Goal: Task Accomplishment & Management: Manage account settings

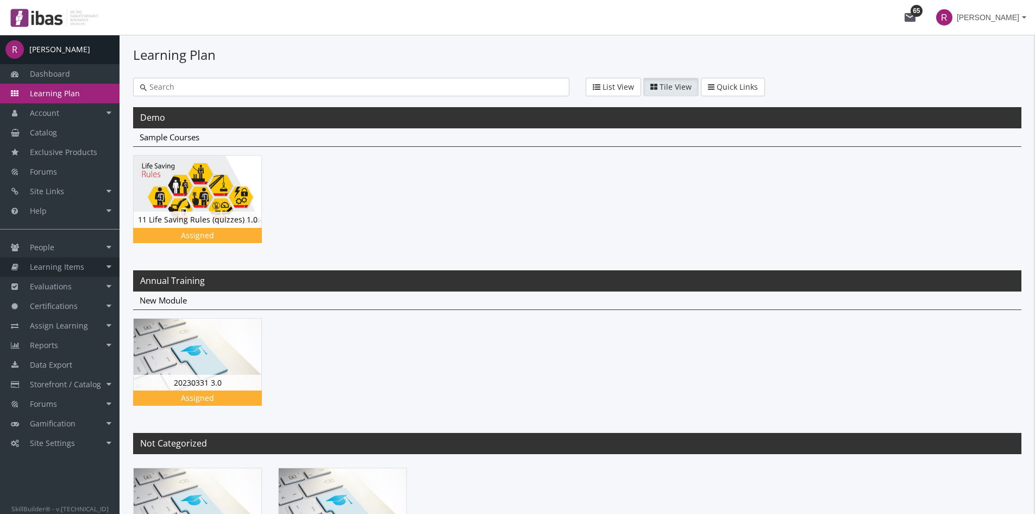
click at [58, 265] on span "Learning Items" at bounding box center [57, 266] width 54 height 10
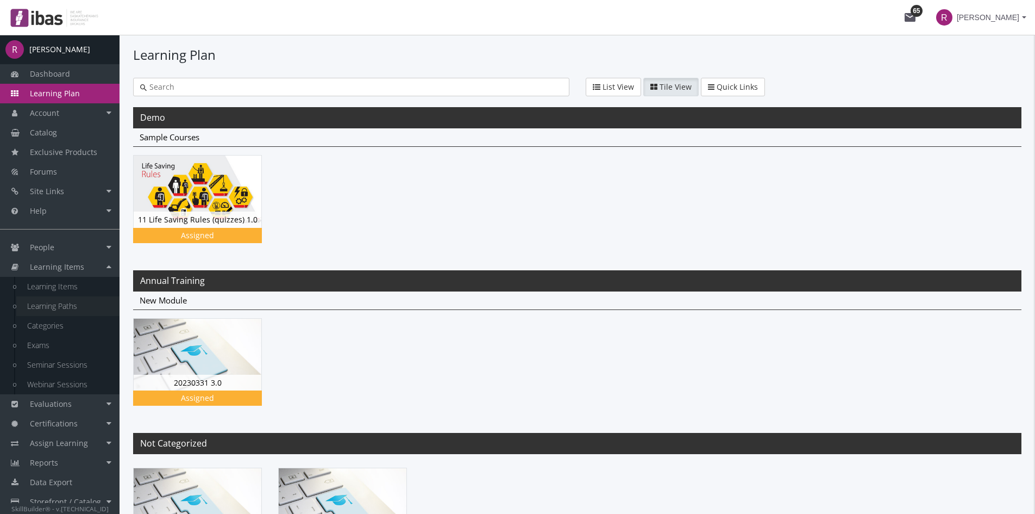
click at [44, 302] on link "Learning Paths" at bounding box center [67, 306] width 103 height 20
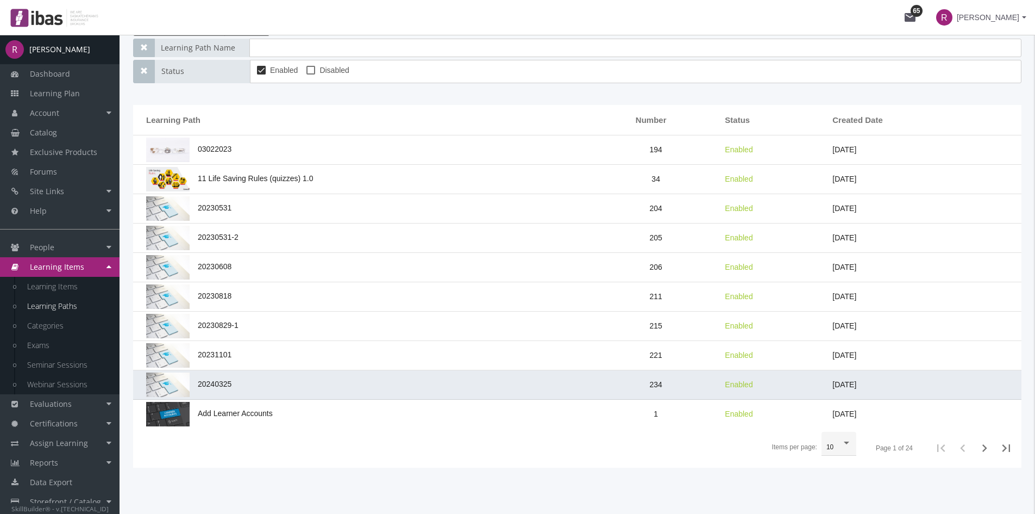
scroll to position [144, 0]
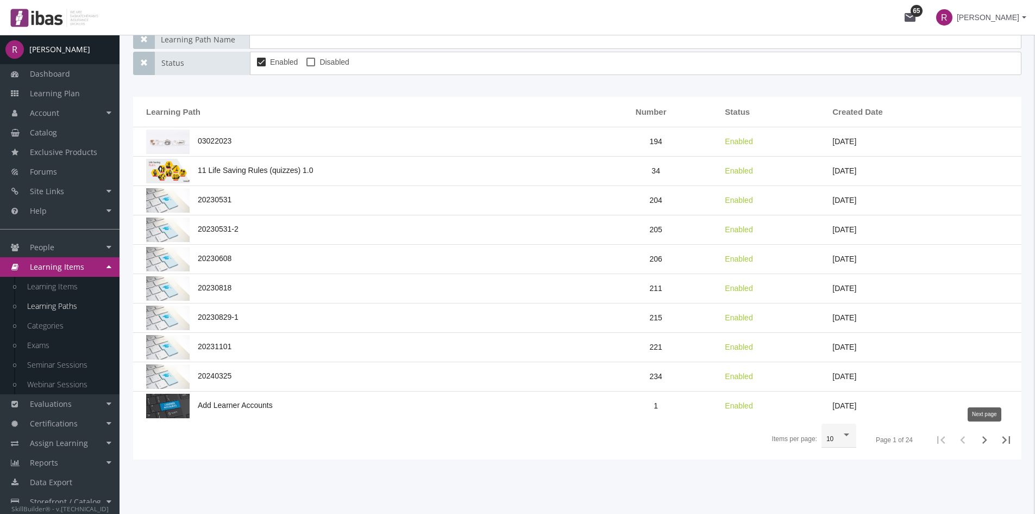
click at [986, 438] on icon "Next page" at bounding box center [984, 439] width 15 height 15
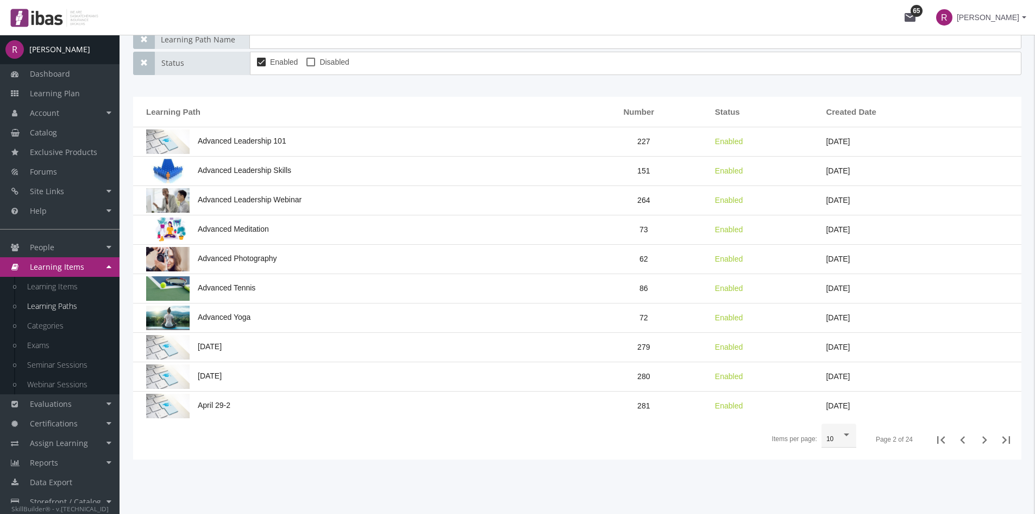
click at [985, 439] on icon "Next page" at bounding box center [984, 439] width 15 height 15
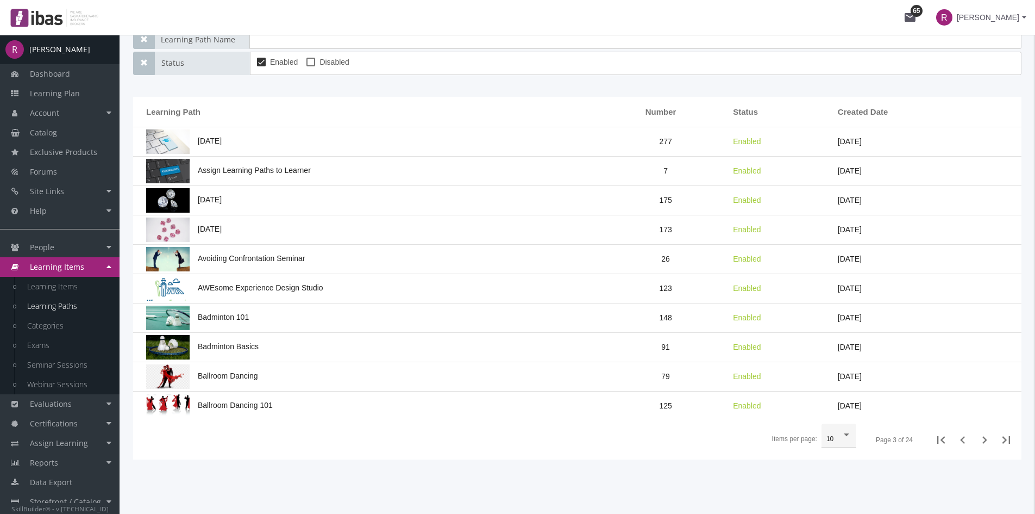
click at [985, 439] on icon "Next page" at bounding box center [984, 439] width 15 height 15
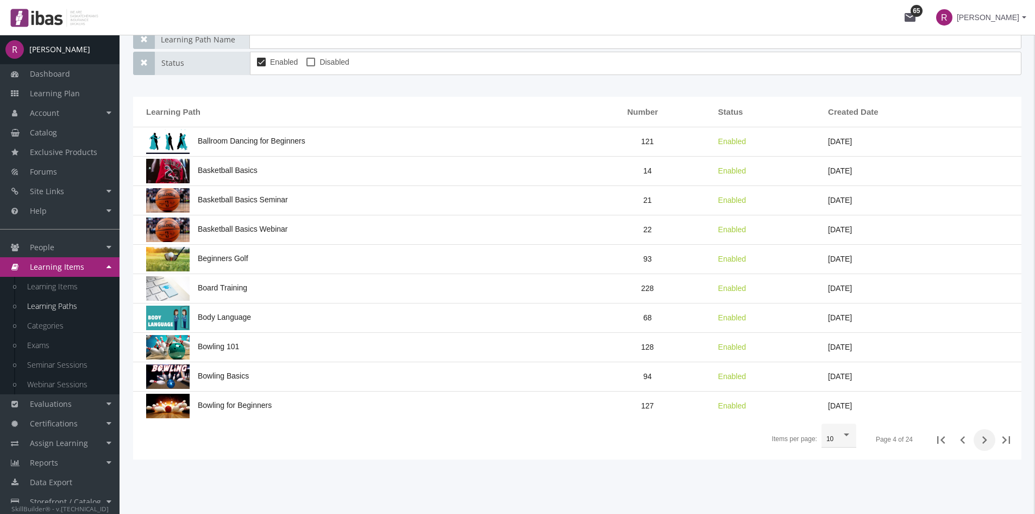
click at [985, 439] on icon "Next page" at bounding box center [984, 439] width 15 height 15
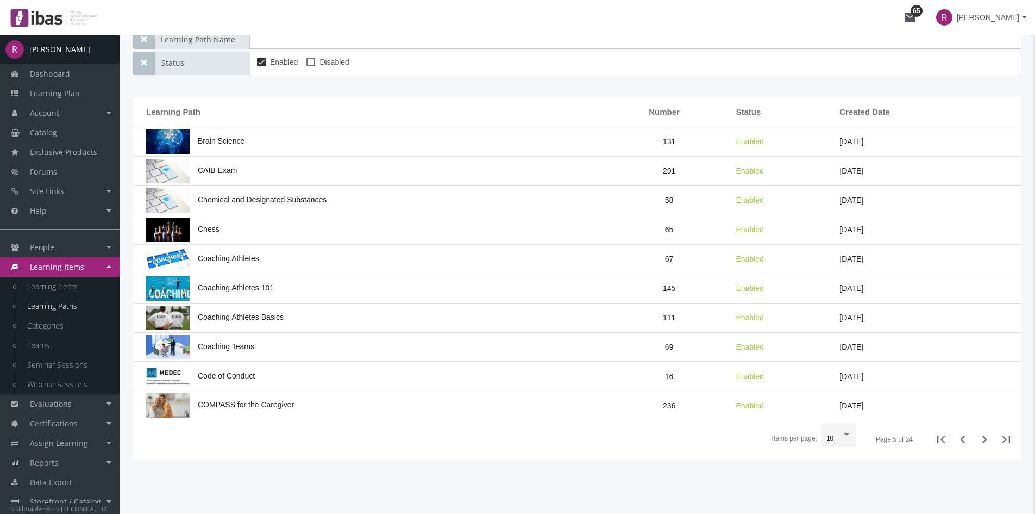
click at [985, 439] on icon "Next page" at bounding box center [984, 438] width 15 height 15
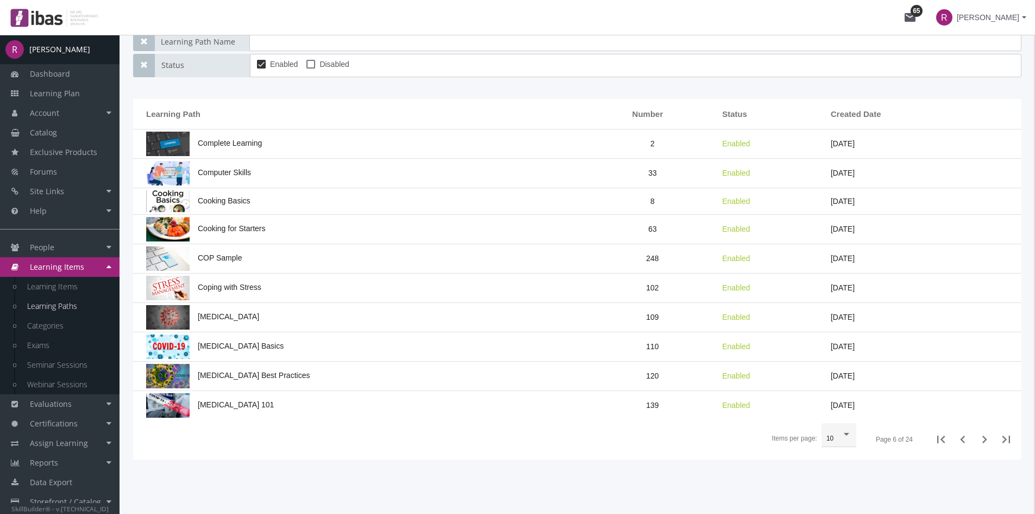
click at [985, 439] on icon "Next page" at bounding box center [984, 438] width 15 height 15
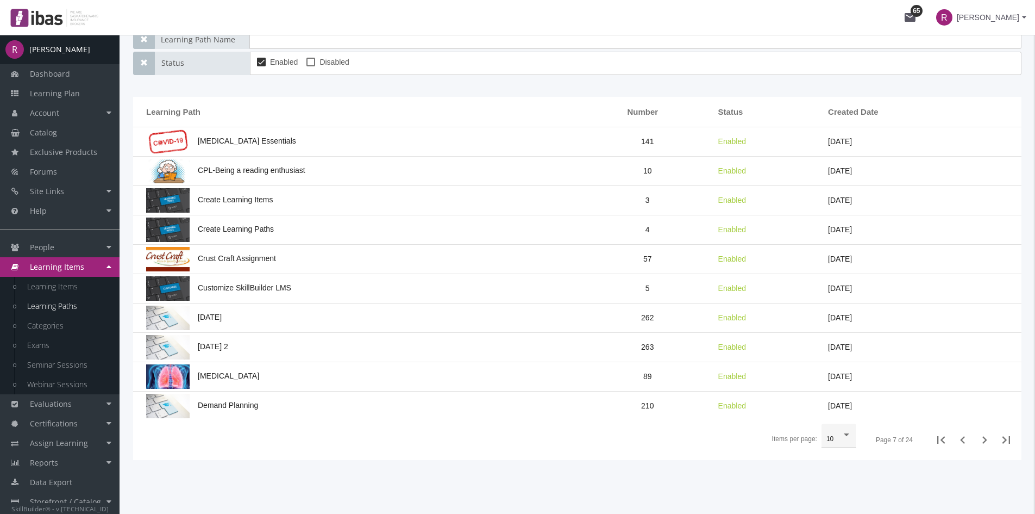
click at [985, 439] on icon "Next page" at bounding box center [984, 439] width 15 height 15
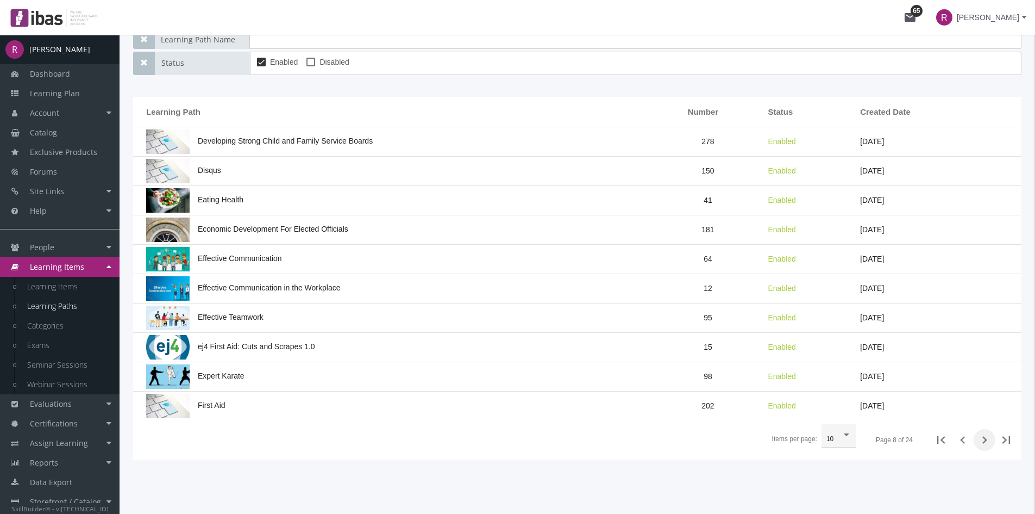
click at [985, 439] on icon "Next page" at bounding box center [984, 439] width 15 height 15
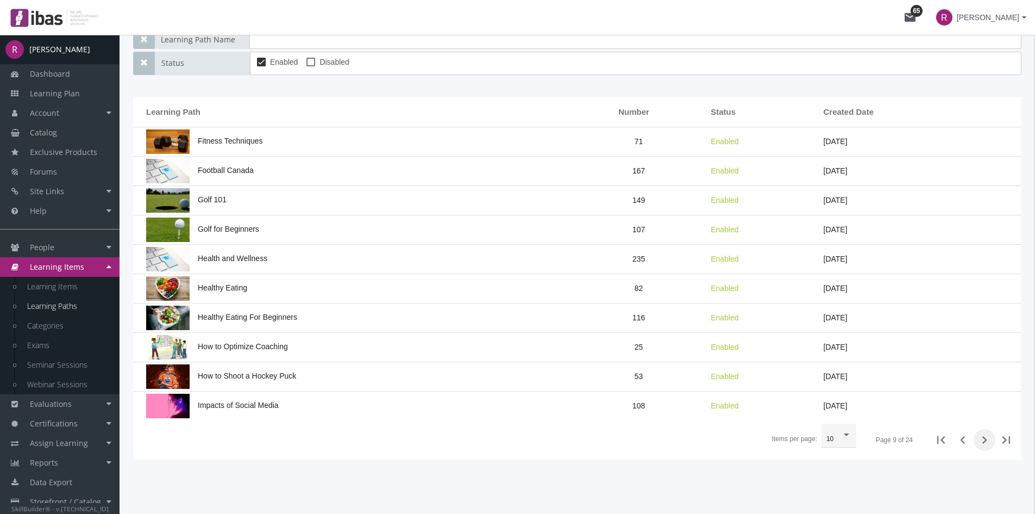
click at [985, 439] on icon "Next page" at bounding box center [984, 439] width 15 height 15
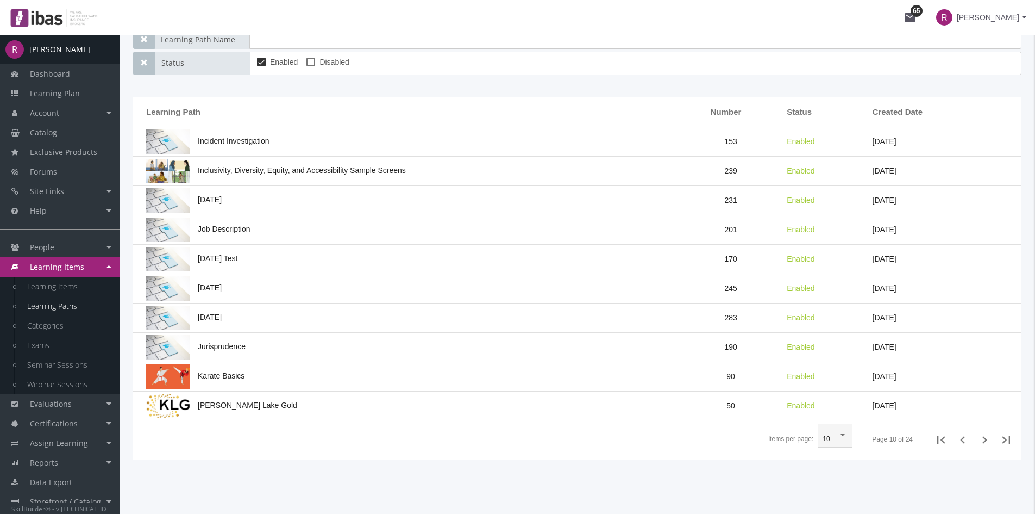
click at [985, 439] on icon "Next page" at bounding box center [984, 439] width 15 height 15
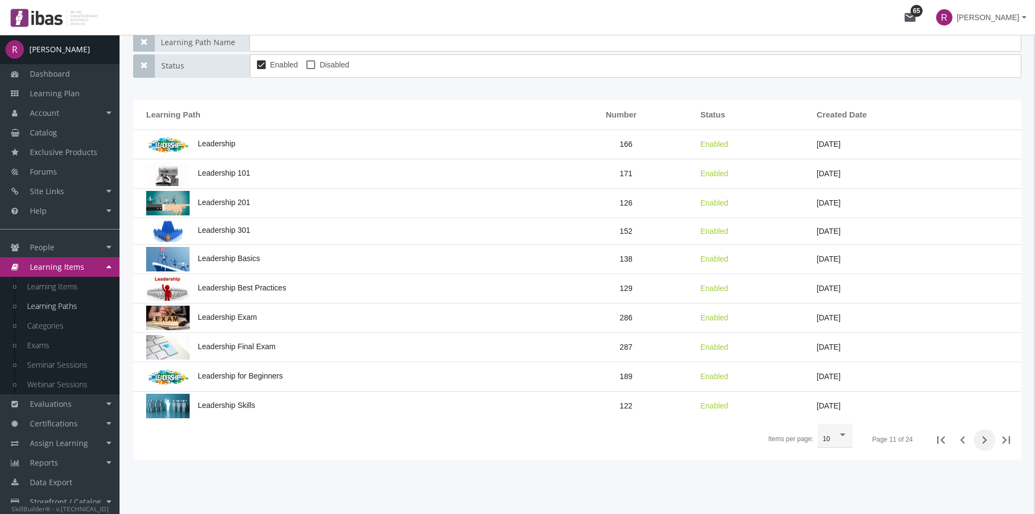
scroll to position [141, 0]
click at [962, 441] on icon "Previous page" at bounding box center [962, 440] width 5 height 8
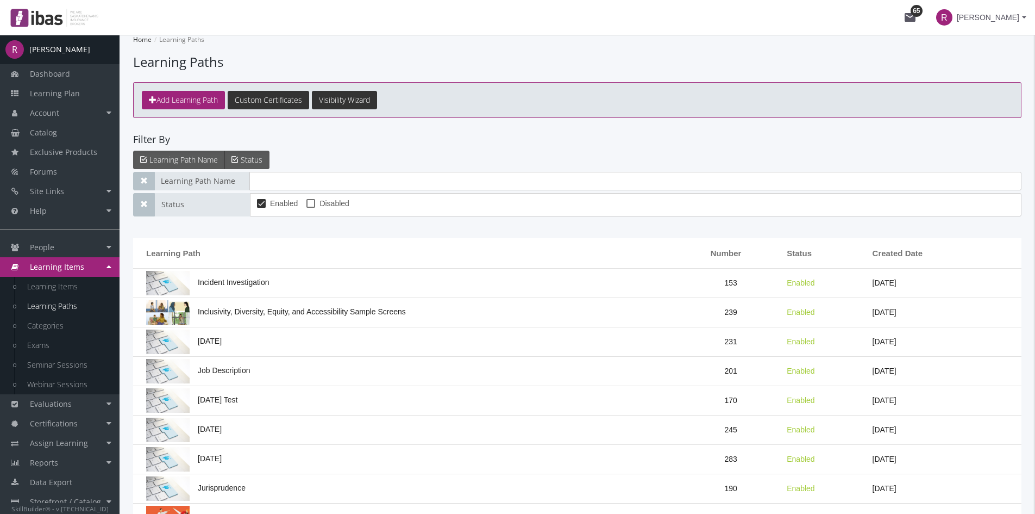
scroll to position [0, 0]
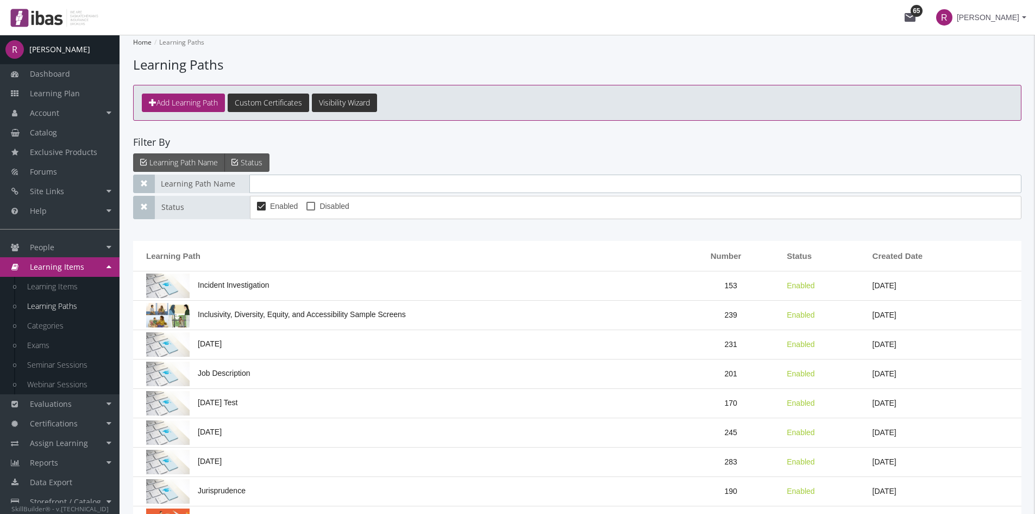
click at [283, 184] on input "text" at bounding box center [635, 183] width 772 height 18
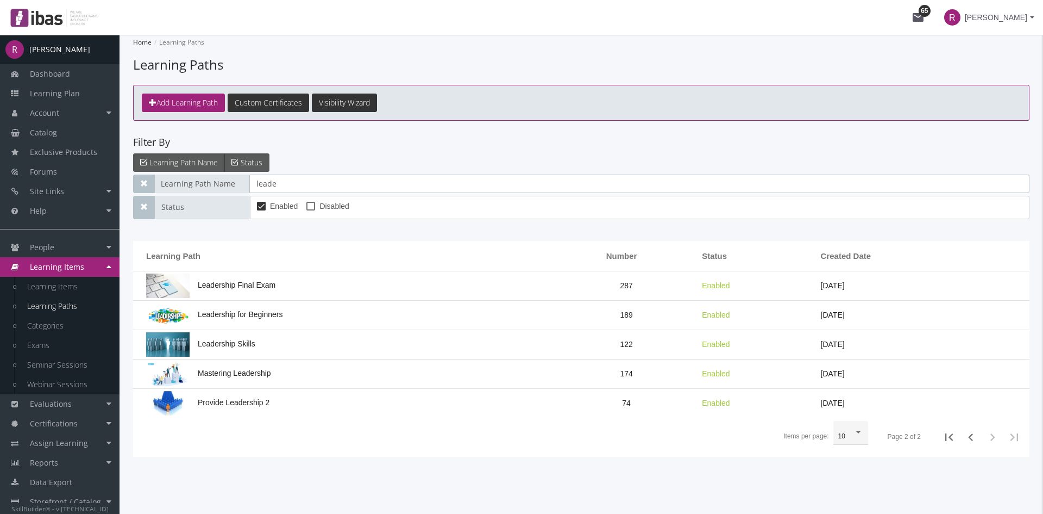
type input "leade"
click at [309, 204] on span at bounding box center [310, 206] width 9 height 9
click at [307, 210] on input "Disabled" at bounding box center [306, 210] width 1 height 1
checkbox input "true"
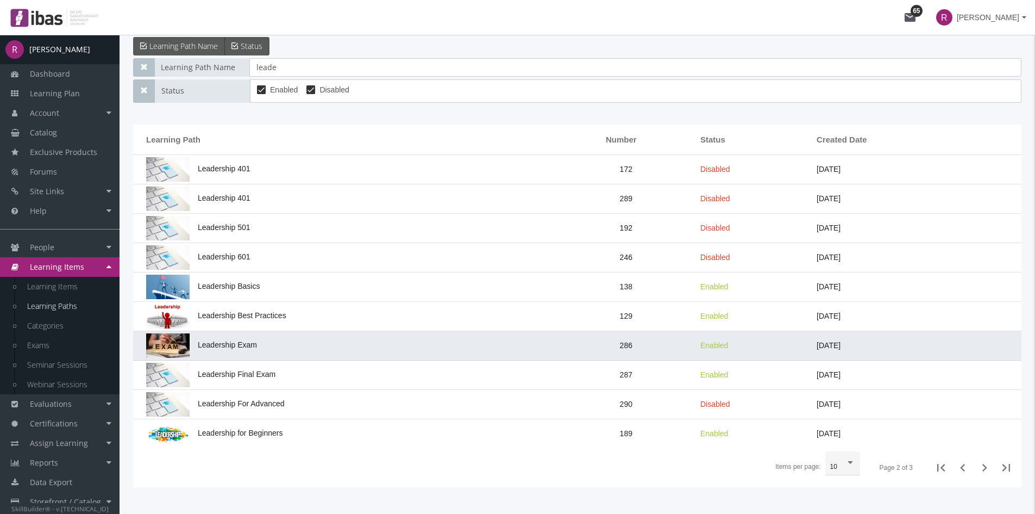
scroll to position [144, 0]
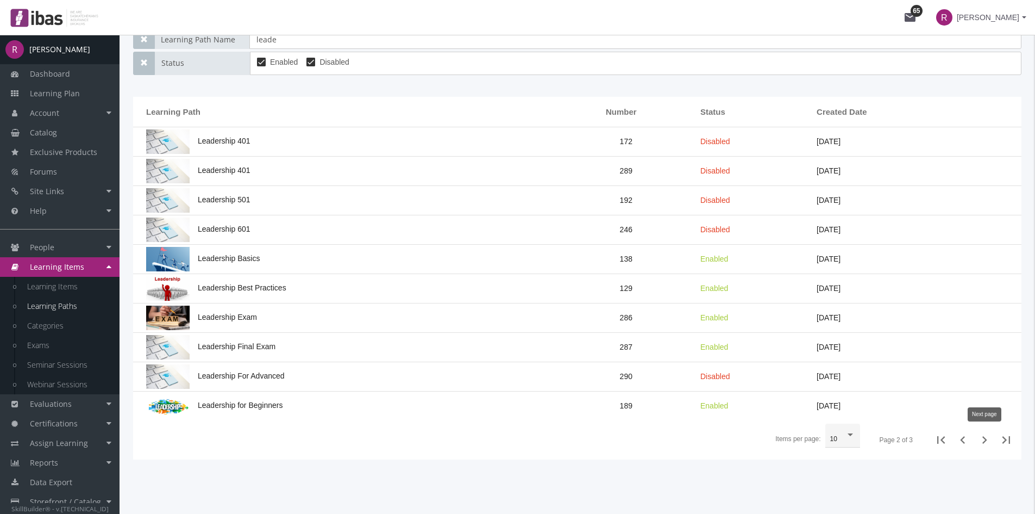
click at [980, 442] on icon "Next page" at bounding box center [984, 439] width 15 height 15
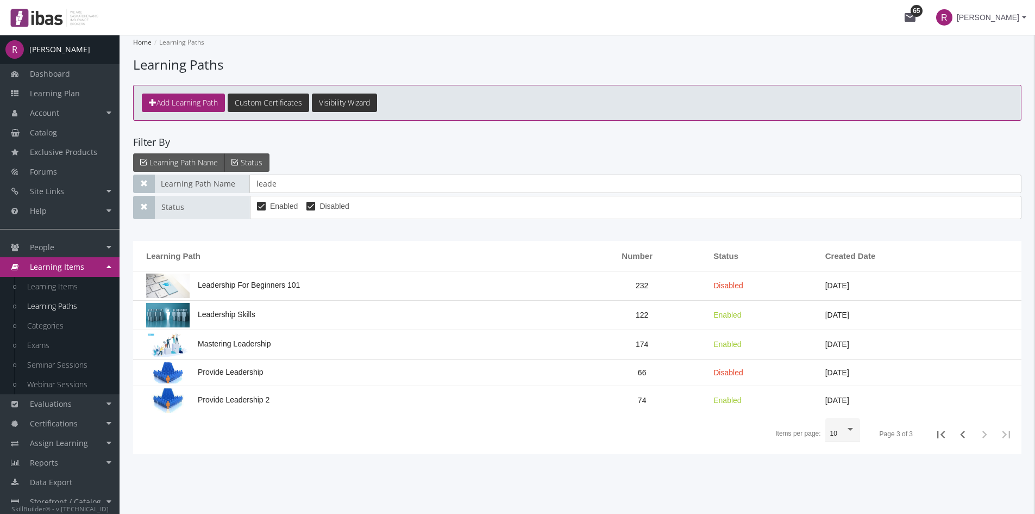
scroll to position [0, 0]
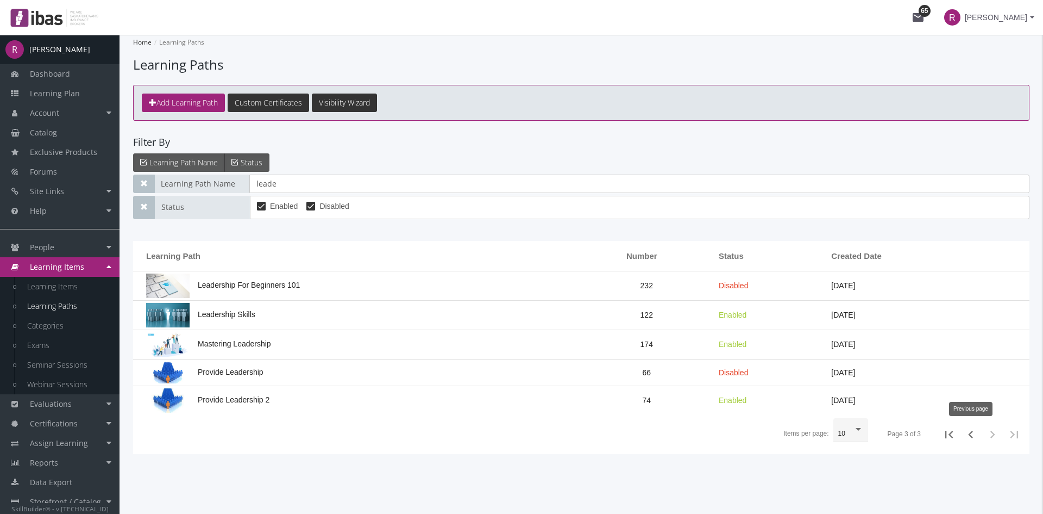
click at [967, 439] on icon "Previous page" at bounding box center [970, 434] width 15 height 15
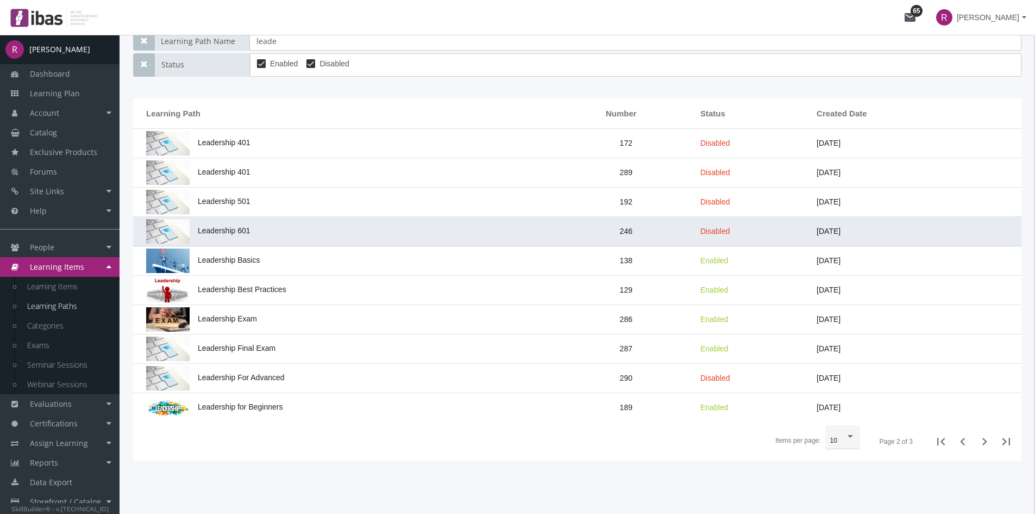
scroll to position [144, 0]
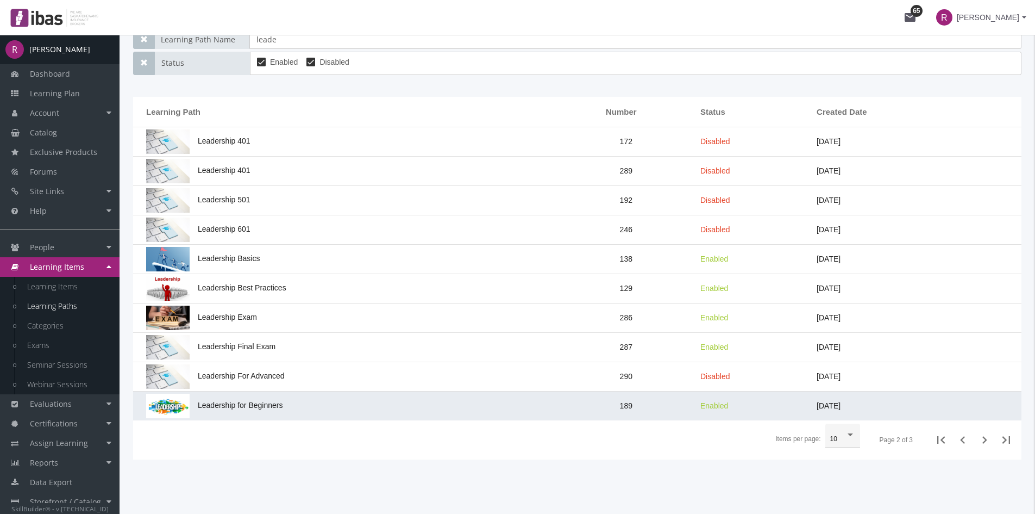
click at [282, 406] on span "Leadership for Beginners" at bounding box center [214, 404] width 136 height 9
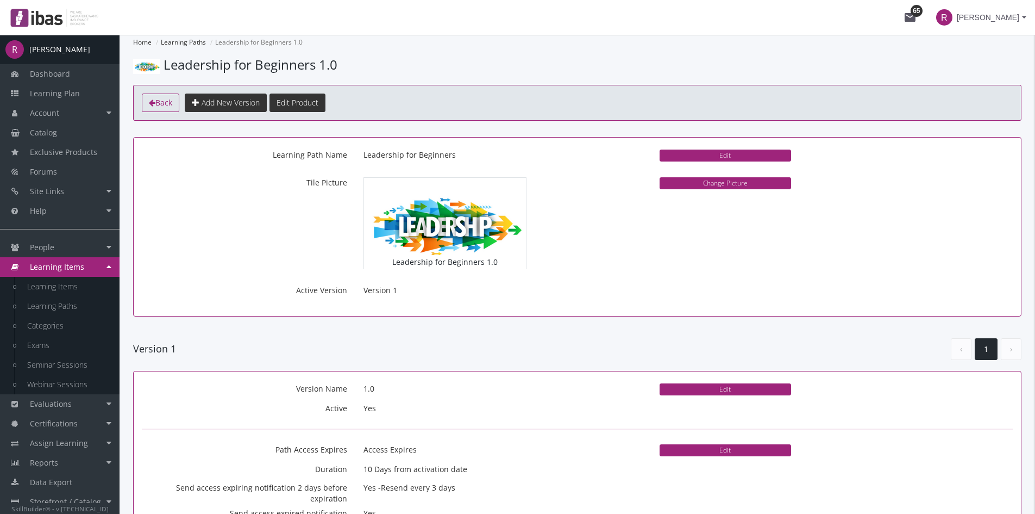
click at [166, 107] on span "Back" at bounding box center [163, 102] width 17 height 10
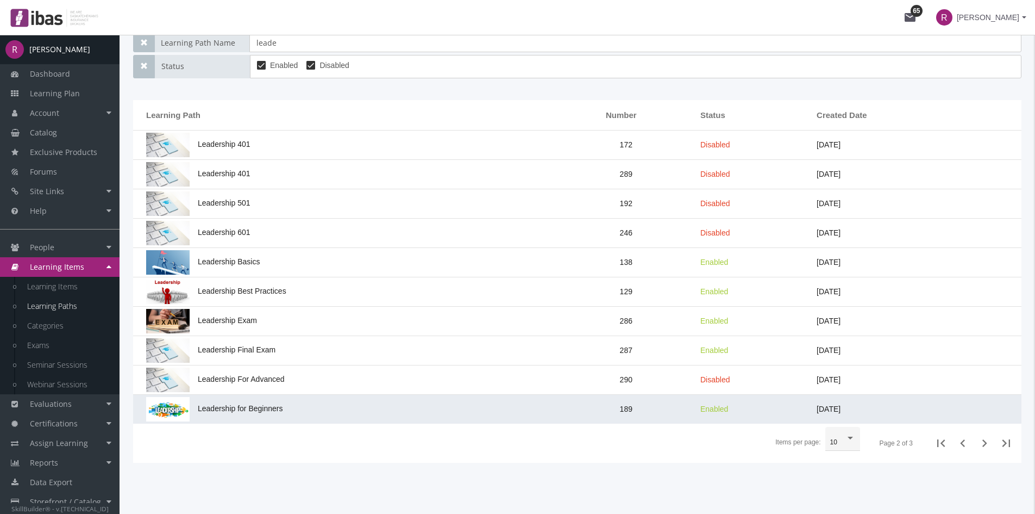
scroll to position [144, 0]
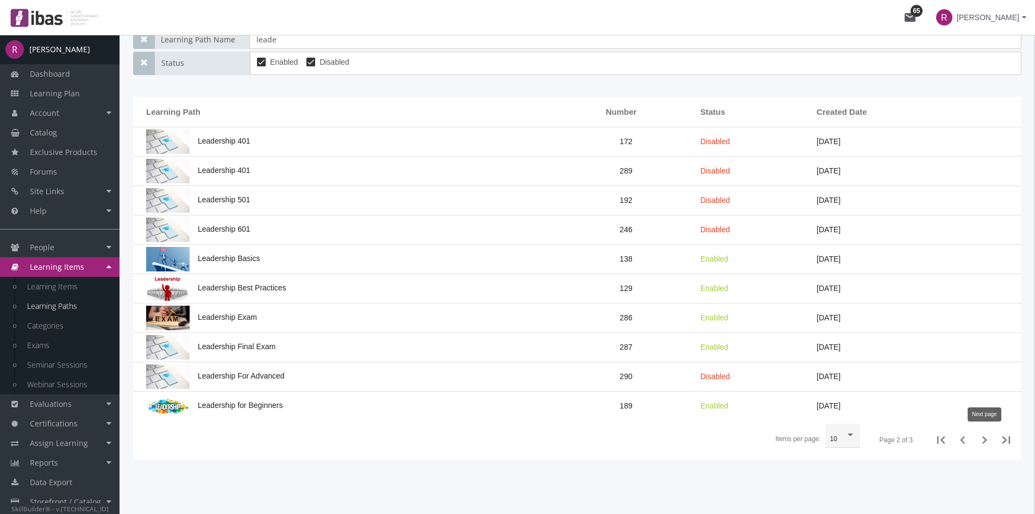
click at [987, 442] on icon "Next page" at bounding box center [984, 439] width 15 height 15
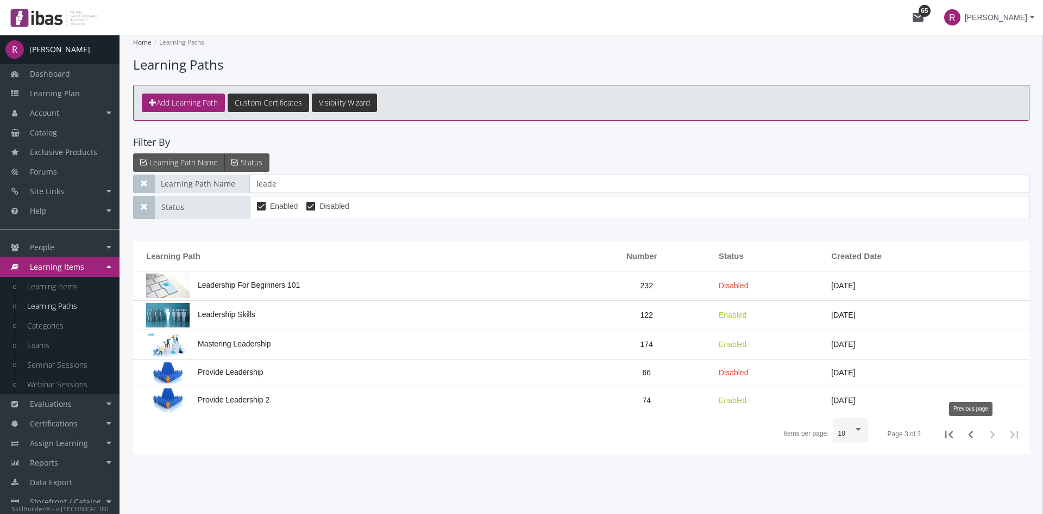
click at [969, 436] on icon "Previous page" at bounding box center [970, 434] width 15 height 15
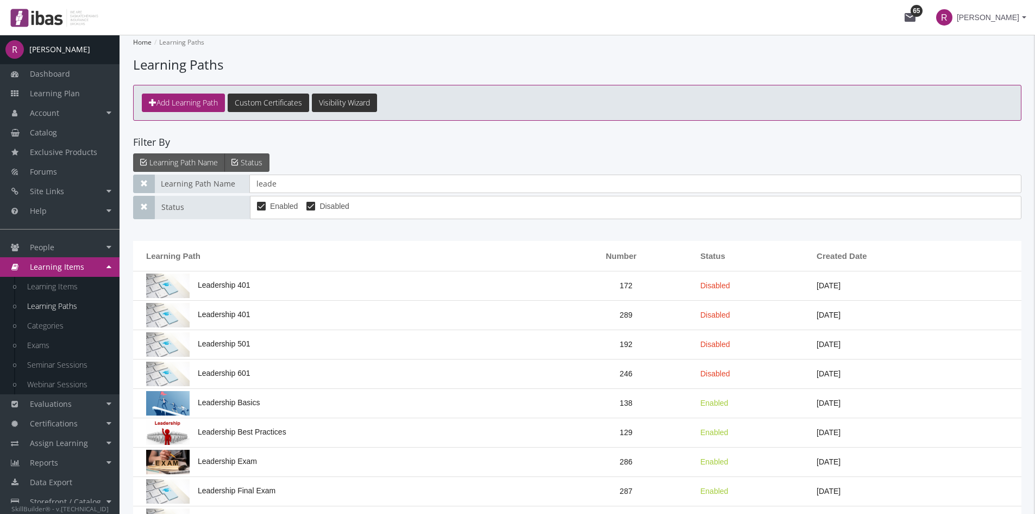
click at [969, 436] on td "[DATE]" at bounding box center [916, 432] width 210 height 29
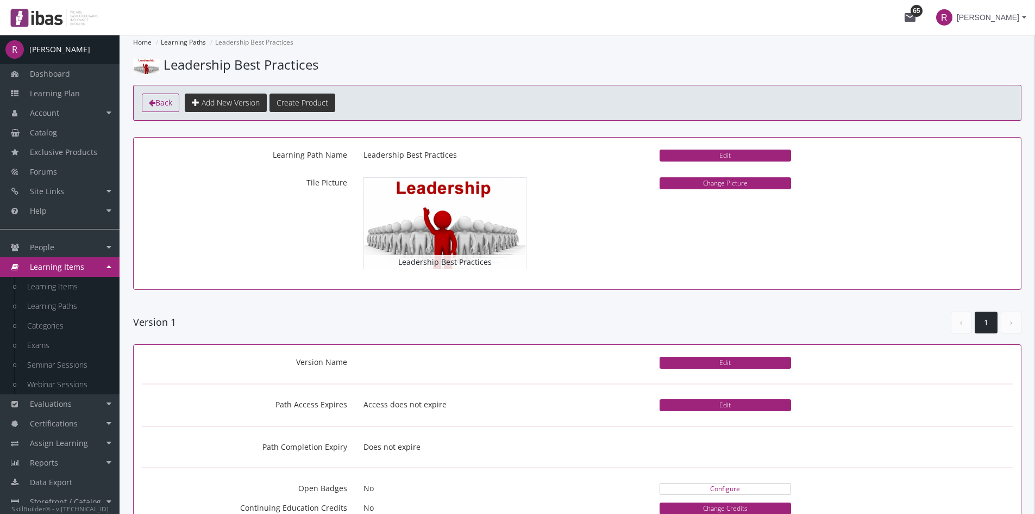
click at [150, 105] on icon at bounding box center [152, 103] width 7 height 8
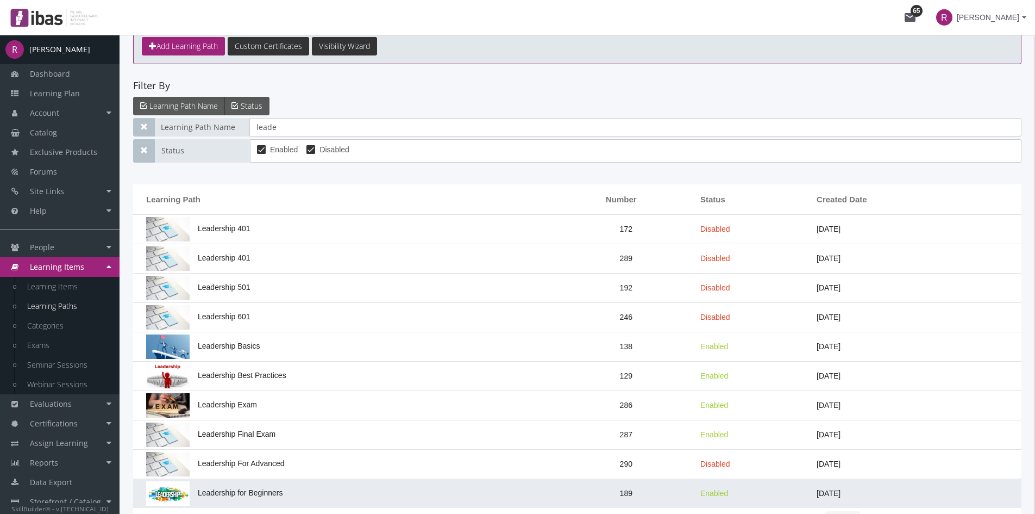
scroll to position [144, 0]
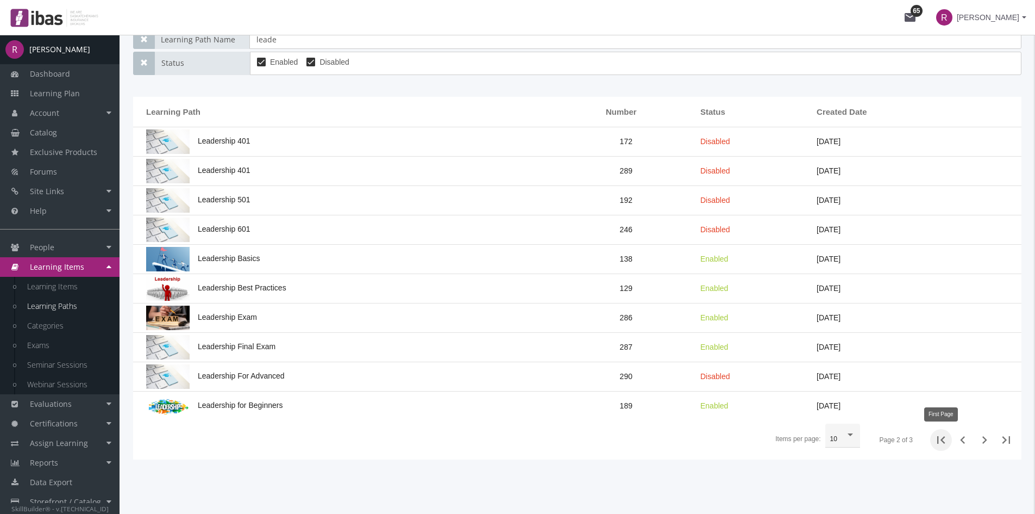
click at [944, 442] on icon "First Page" at bounding box center [941, 440] width 8 height 8
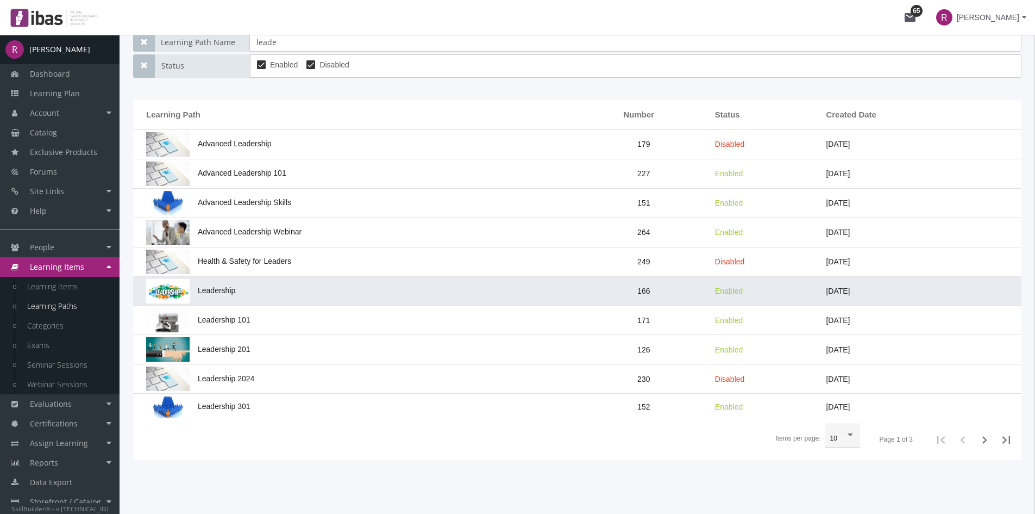
click at [234, 291] on span "Leadership" at bounding box center [190, 290] width 89 height 9
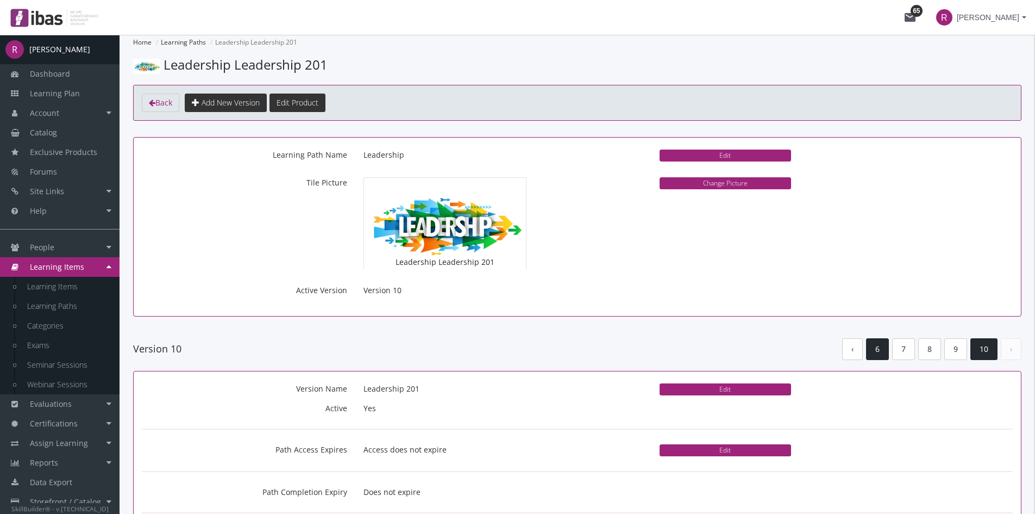
click at [879, 351] on link "6" at bounding box center [877, 349] width 23 height 22
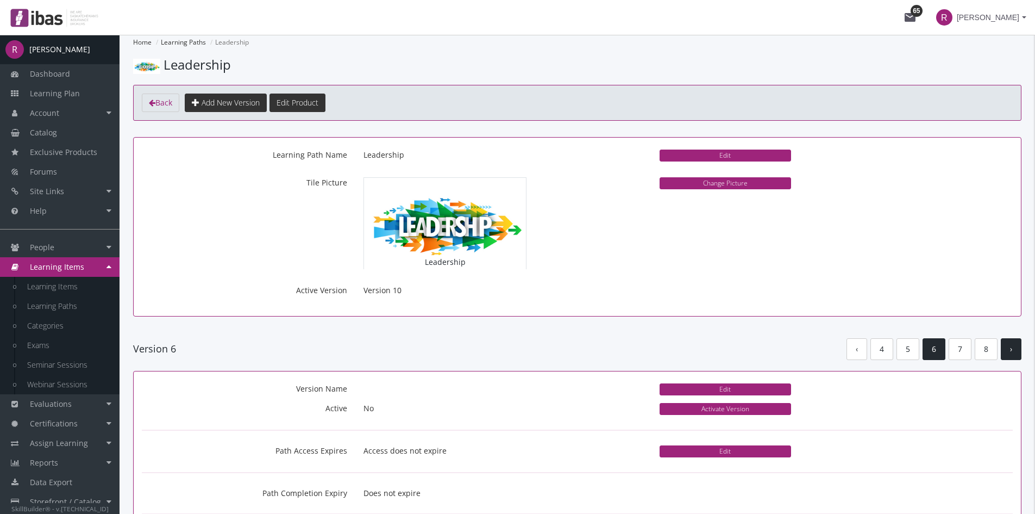
click at [1016, 352] on link "›" at bounding box center [1011, 349] width 21 height 22
click at [985, 354] on link "10" at bounding box center [984, 349] width 27 height 22
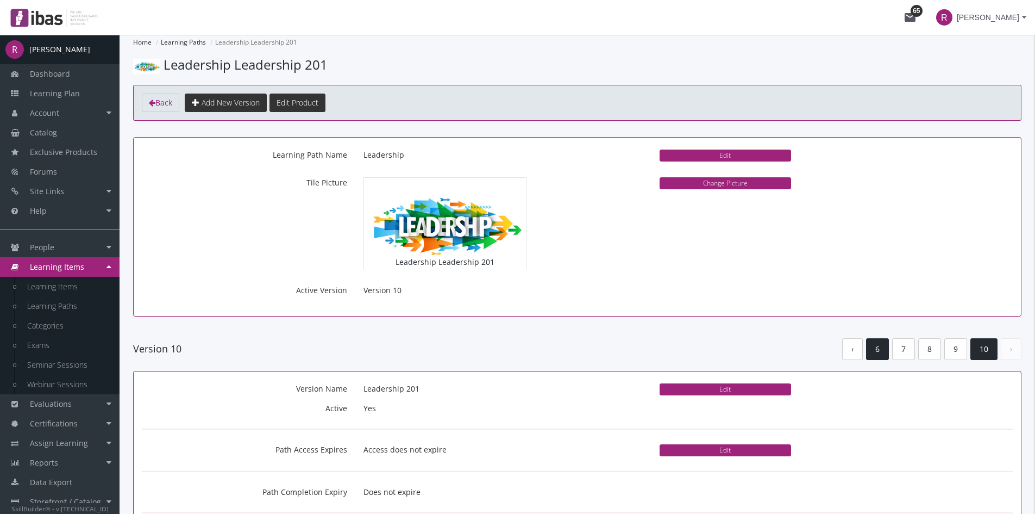
click at [869, 347] on link "6" at bounding box center [877, 349] width 23 height 22
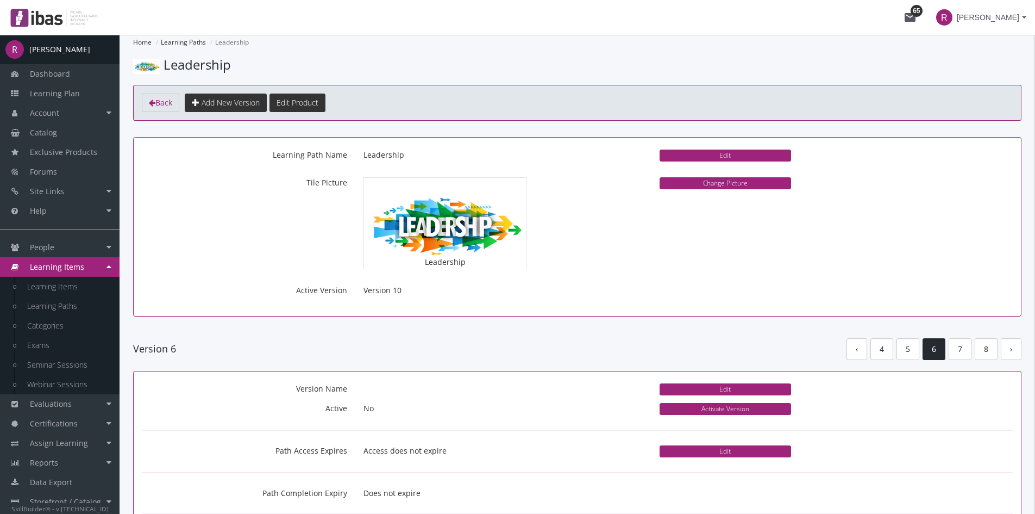
click at [937, 348] on link "6" at bounding box center [934, 349] width 23 height 22
click at [957, 354] on link "7" at bounding box center [960, 349] width 23 height 22
click at [960, 352] on link "8" at bounding box center [960, 349] width 23 height 22
click at [877, 354] on link "6" at bounding box center [877, 349] width 23 height 22
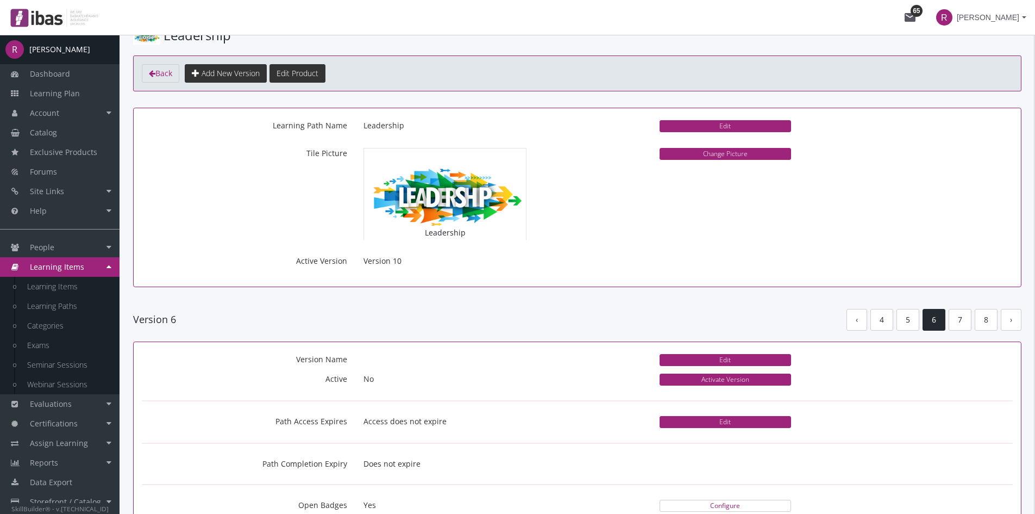
scroll to position [54, 0]
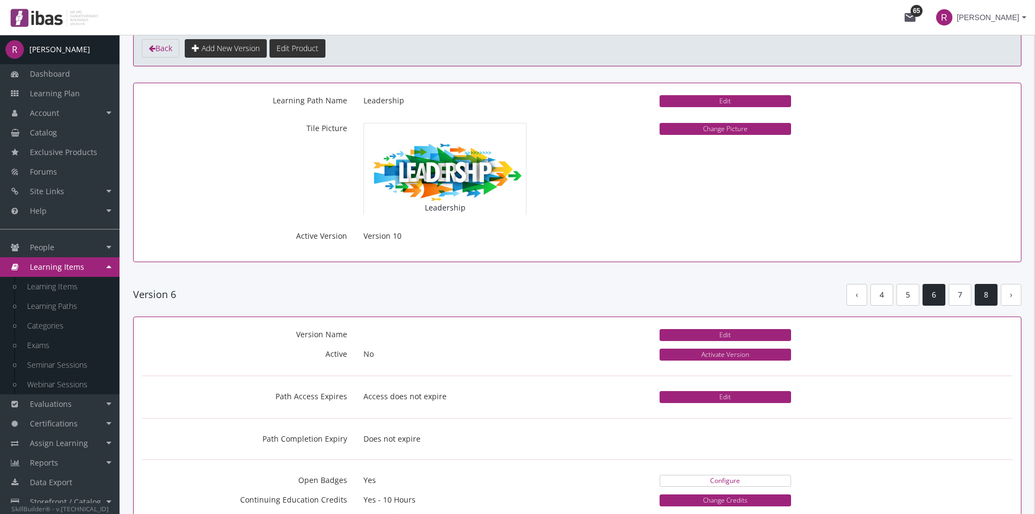
click at [988, 297] on link "8" at bounding box center [986, 295] width 23 height 22
click at [984, 299] on link "10" at bounding box center [984, 295] width 27 height 22
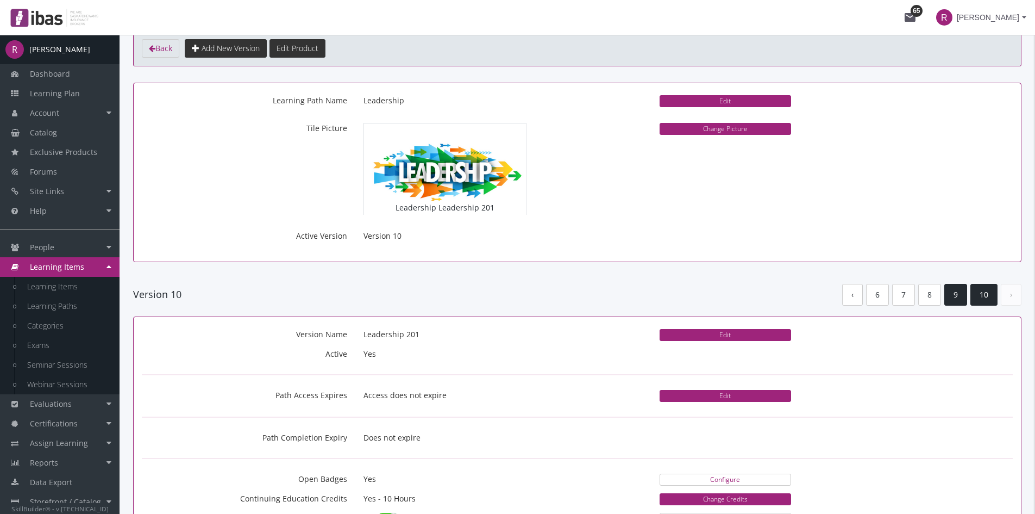
click at [955, 303] on link "9" at bounding box center [955, 295] width 23 height 22
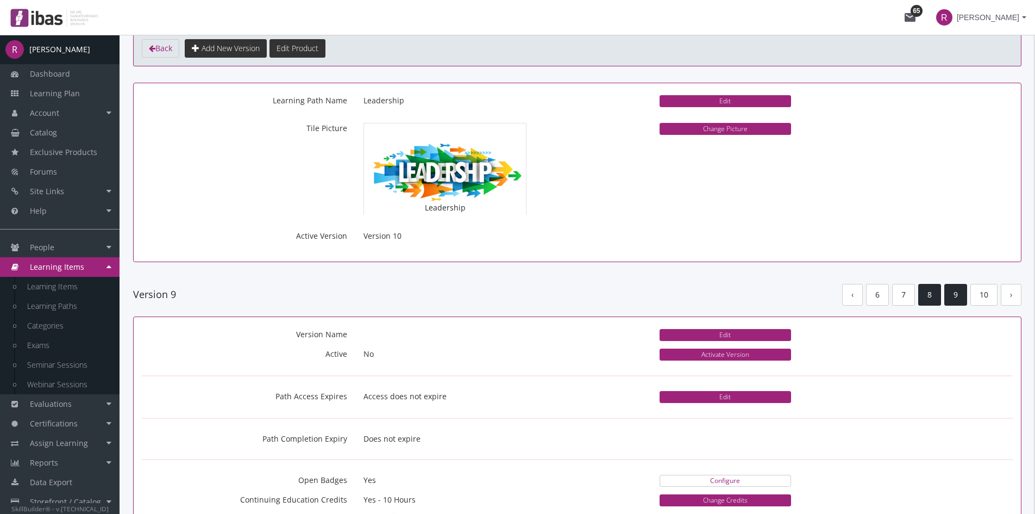
click at [926, 302] on link "8" at bounding box center [929, 295] width 23 height 22
click at [910, 300] on link "7" at bounding box center [903, 295] width 23 height 22
click at [887, 300] on link "5" at bounding box center [882, 295] width 23 height 22
click at [906, 302] on link "4" at bounding box center [908, 295] width 23 height 22
click at [889, 299] on link "2" at bounding box center [882, 295] width 23 height 22
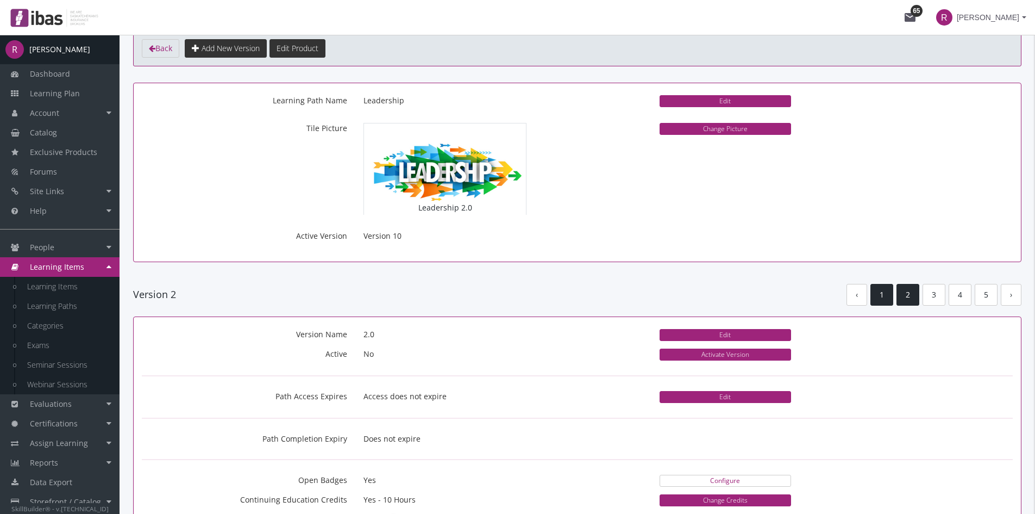
click at [889, 299] on link "1" at bounding box center [882, 295] width 23 height 22
click at [1012, 298] on link "›" at bounding box center [1011, 295] width 21 height 22
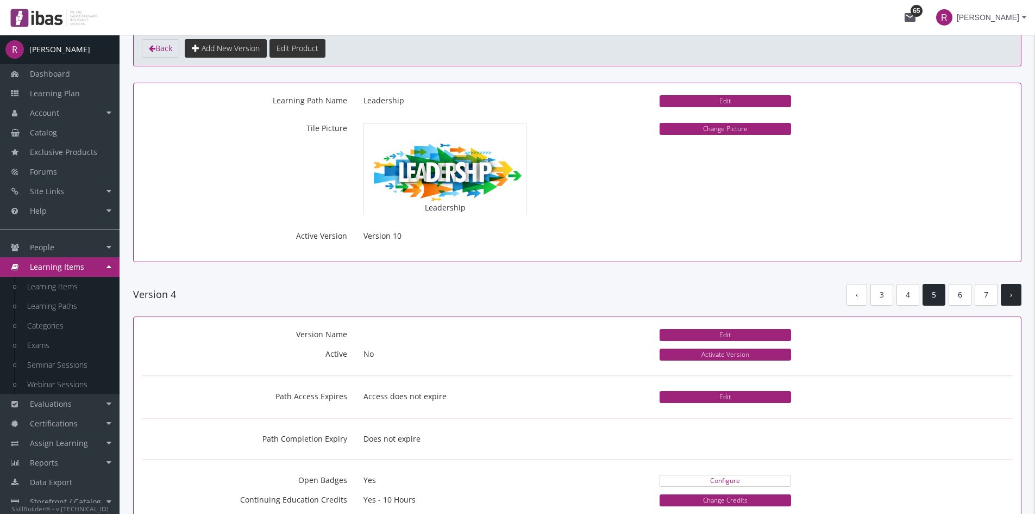
click at [1012, 298] on link "›" at bounding box center [1011, 295] width 21 height 22
click at [1001, 299] on link "›" at bounding box center [1011, 295] width 21 height 22
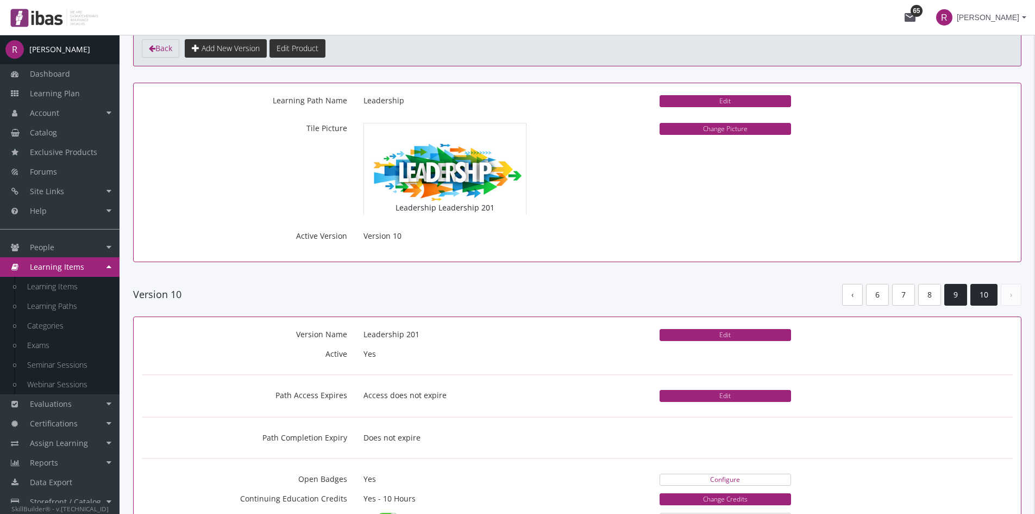
click at [953, 299] on link "9" at bounding box center [955, 295] width 23 height 22
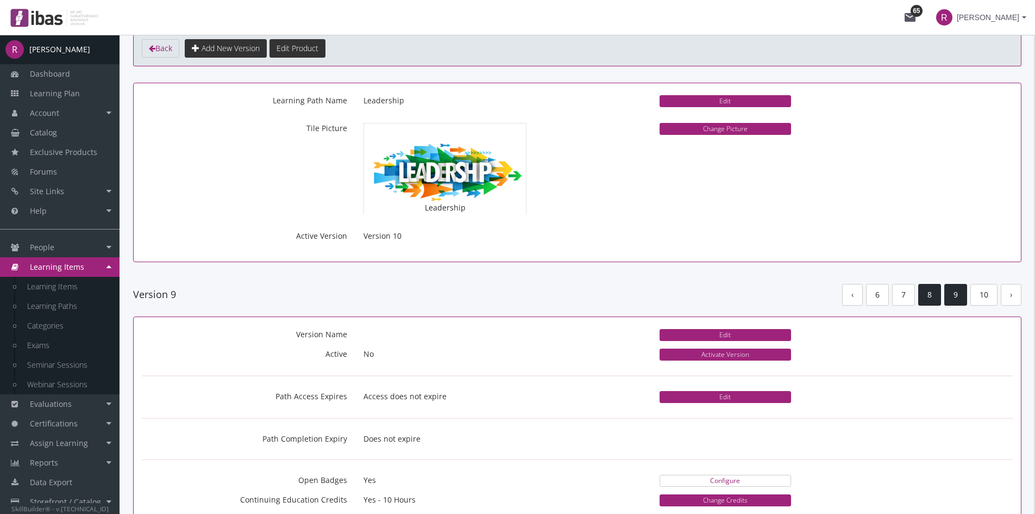
click at [931, 299] on link "8" at bounding box center [929, 295] width 23 height 22
click at [907, 300] on link "7" at bounding box center [903, 295] width 23 height 22
click at [910, 297] on link "6" at bounding box center [908, 295] width 23 height 22
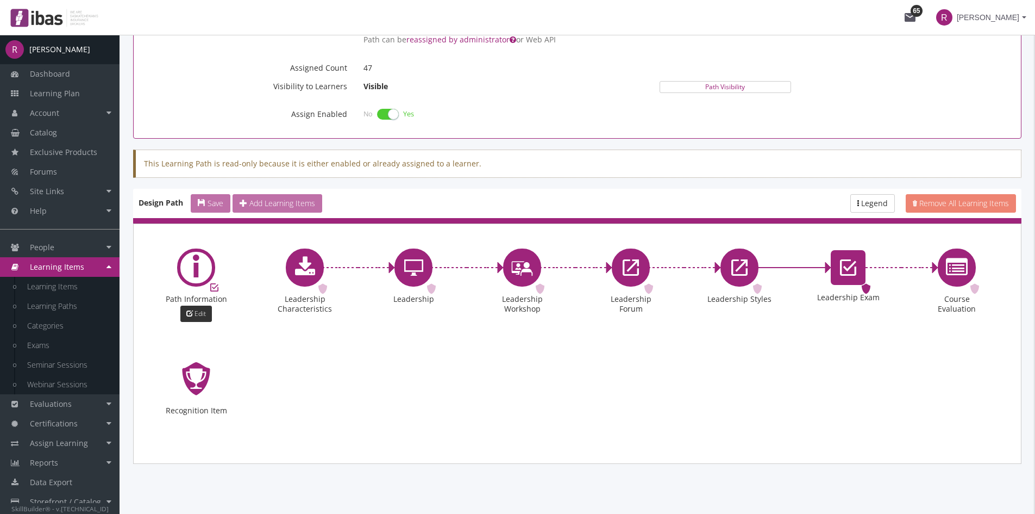
scroll to position [616, 0]
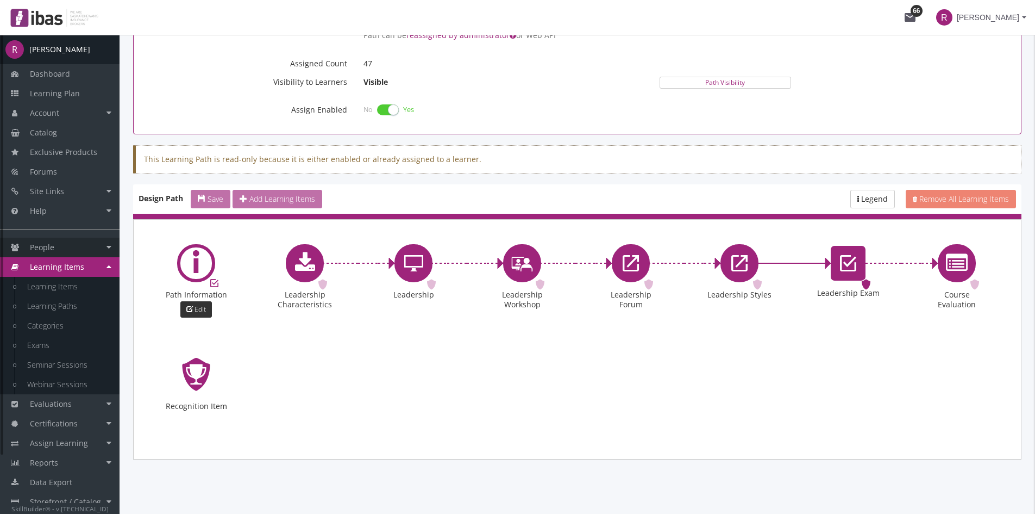
click at [68, 249] on link "People" at bounding box center [60, 247] width 120 height 20
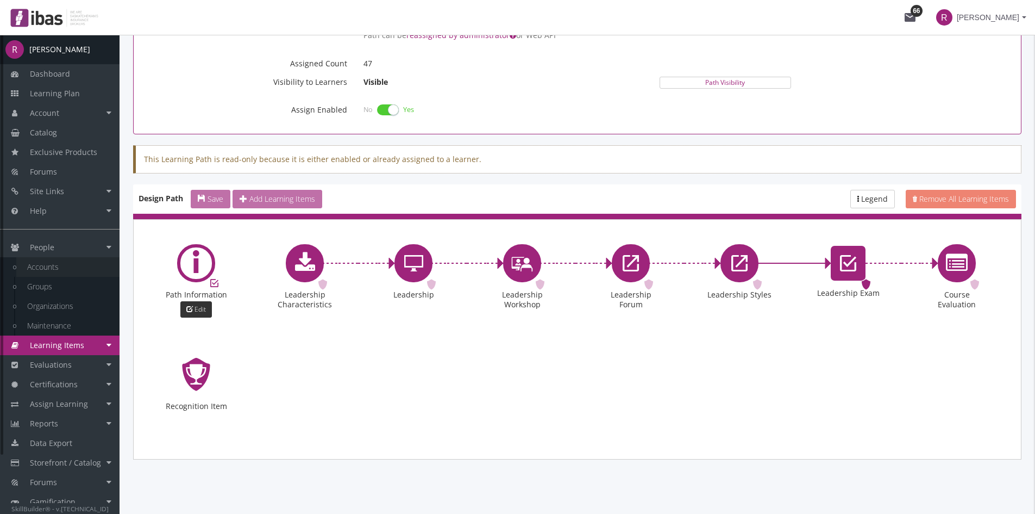
click at [52, 271] on link "Accounts" at bounding box center [67, 267] width 103 height 20
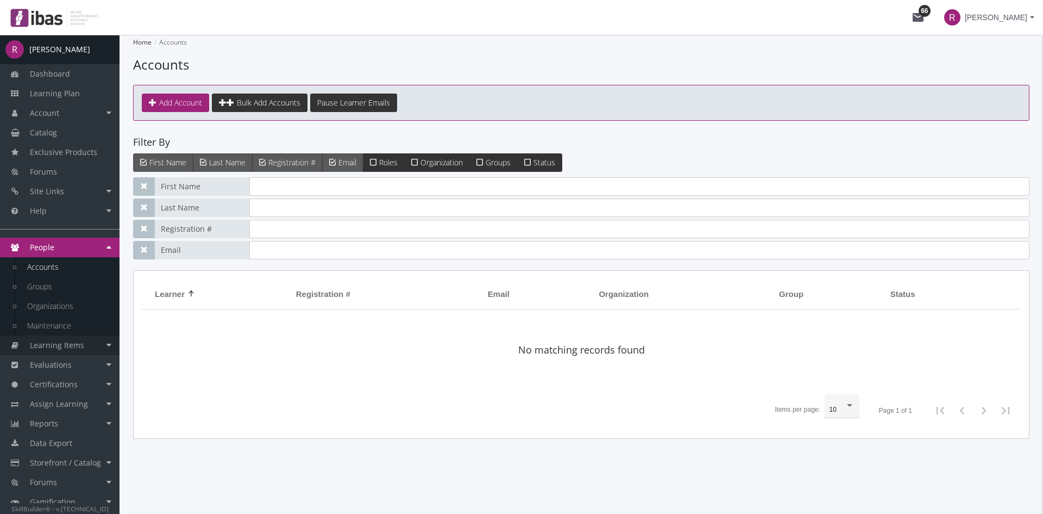
click at [70, 345] on span "Learning Items" at bounding box center [57, 345] width 54 height 10
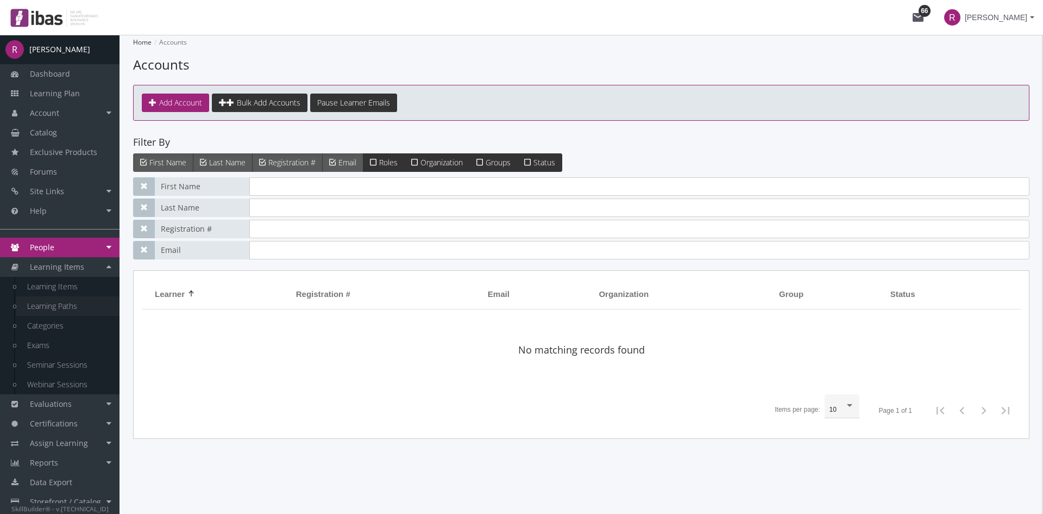
click at [66, 305] on link "Learning Paths" at bounding box center [67, 306] width 103 height 20
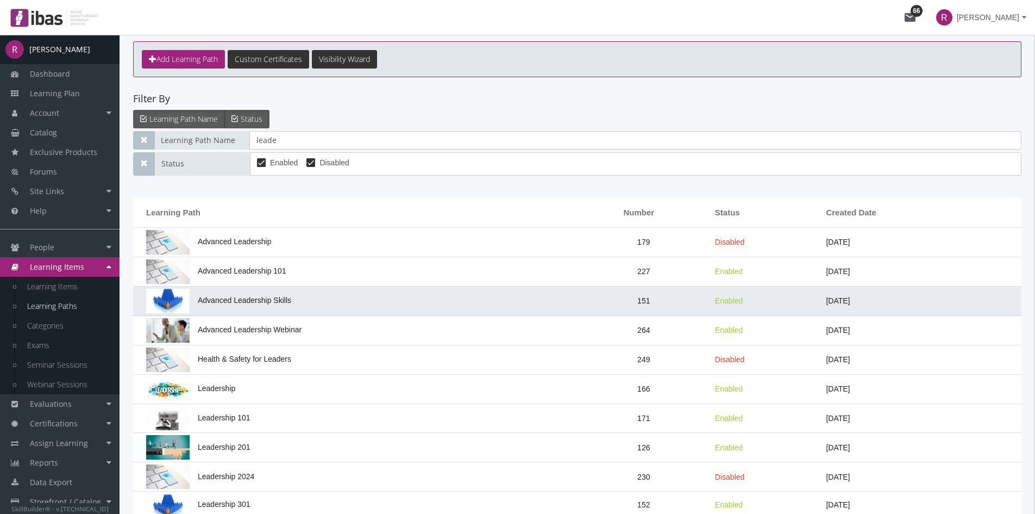
scroll to position [141, 0]
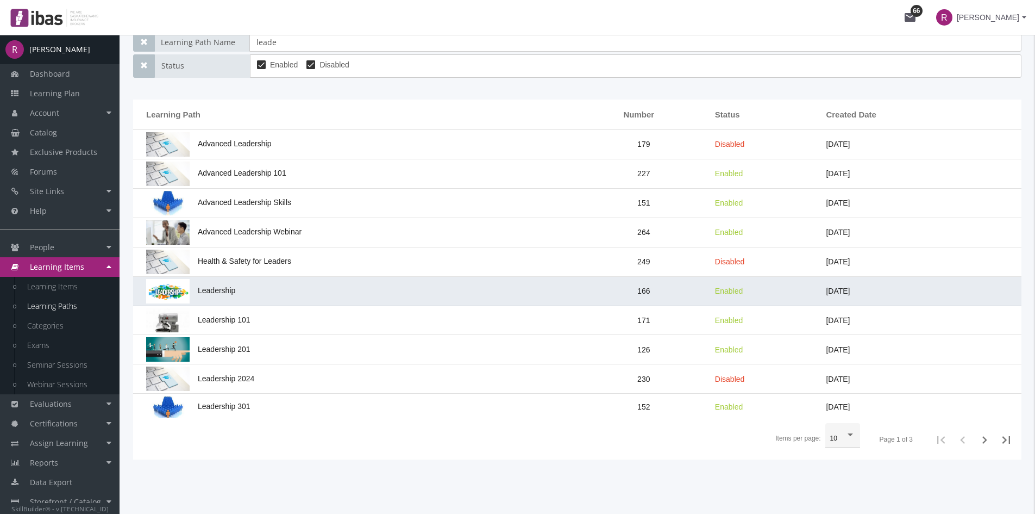
click at [263, 291] on td "Leadership" at bounding box center [355, 291] width 445 height 29
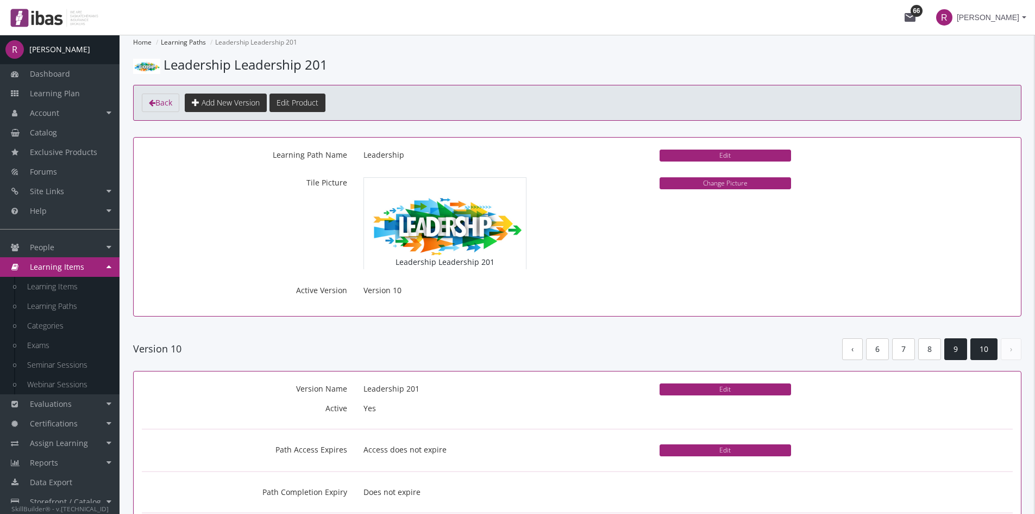
click at [956, 342] on link "9" at bounding box center [955, 349] width 23 height 22
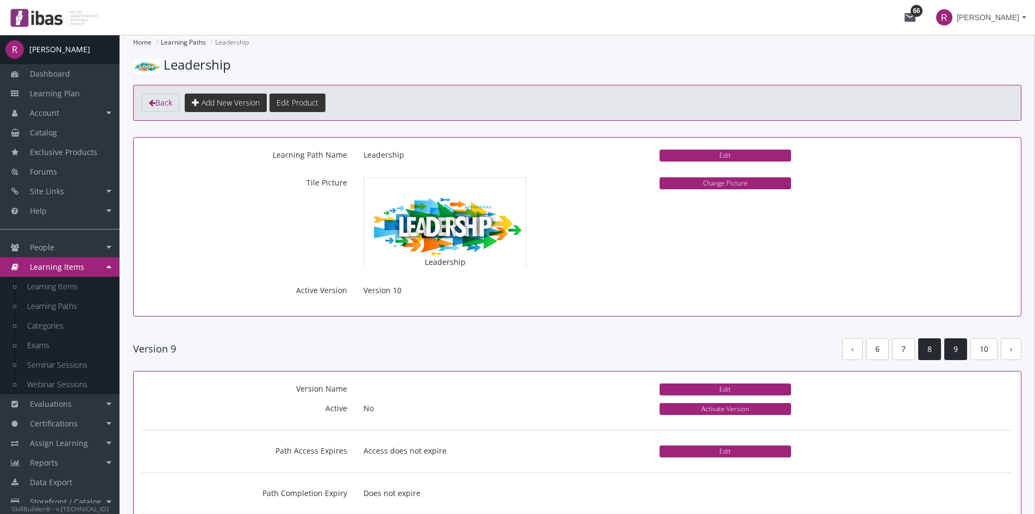
click at [934, 347] on link "8" at bounding box center [929, 349] width 23 height 22
click at [909, 350] on link "7" at bounding box center [903, 349] width 23 height 22
click at [884, 351] on link "5" at bounding box center [882, 349] width 23 height 22
click at [912, 351] on link "4" at bounding box center [908, 349] width 23 height 22
click at [890, 350] on link "2" at bounding box center [882, 349] width 23 height 22
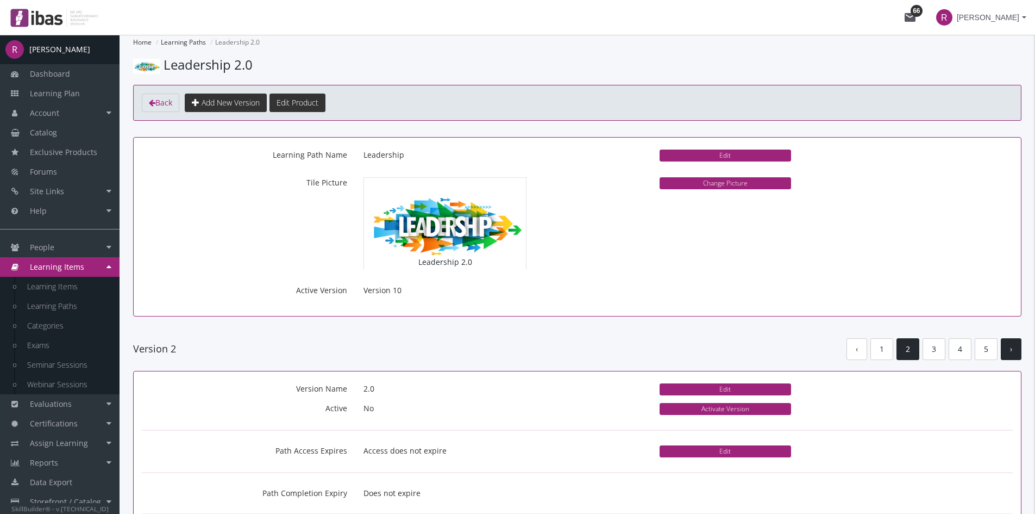
click at [1010, 350] on link "›" at bounding box center [1011, 349] width 21 height 22
click at [885, 350] on link "1" at bounding box center [882, 349] width 23 height 22
click at [905, 352] on link "2" at bounding box center [908, 349] width 23 height 22
click at [929, 351] on link "3" at bounding box center [934, 349] width 23 height 22
click at [955, 350] on link "4" at bounding box center [960, 349] width 23 height 22
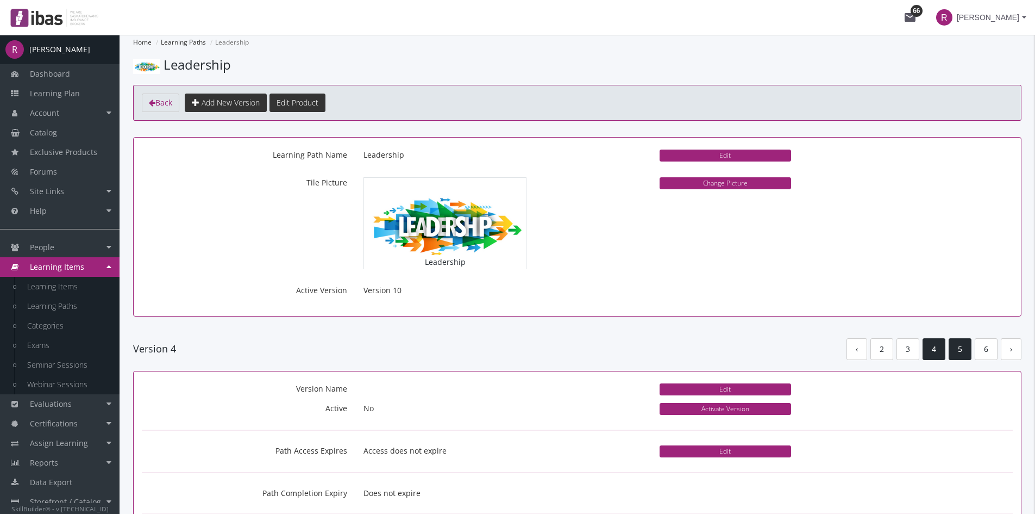
click at [968, 350] on link "5" at bounding box center [960, 349] width 23 height 22
click at [962, 350] on link "6" at bounding box center [960, 349] width 23 height 22
click at [962, 350] on link "7" at bounding box center [960, 349] width 23 height 22
click at [962, 350] on link "8" at bounding box center [960, 349] width 23 height 22
click at [962, 350] on link "9" at bounding box center [955, 349] width 23 height 22
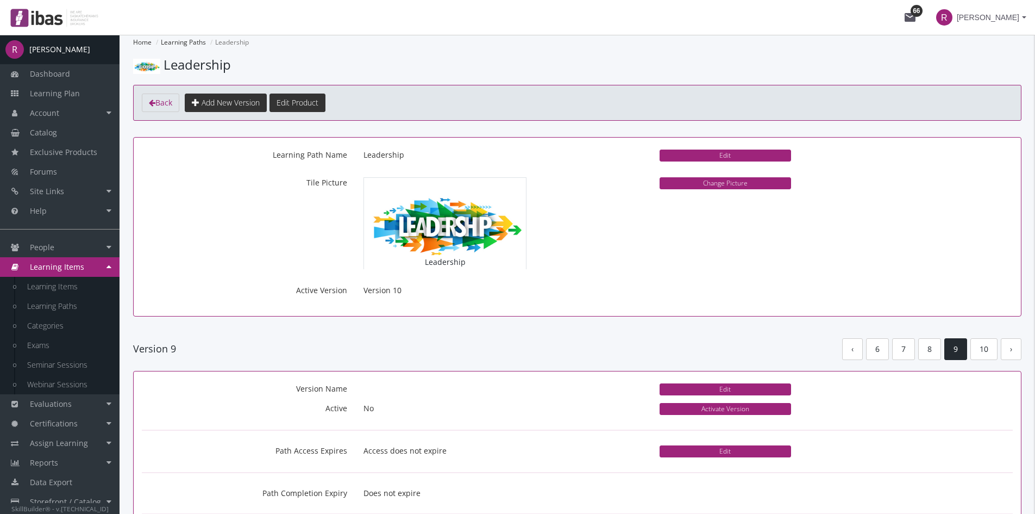
click at [962, 350] on link "9" at bounding box center [955, 349] width 23 height 22
click at [982, 352] on link "10" at bounding box center [984, 349] width 27 height 22
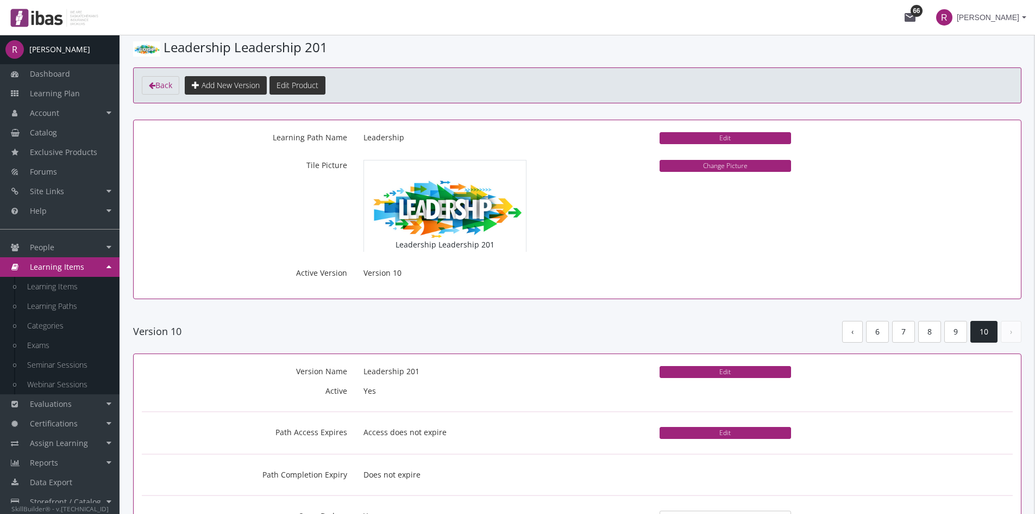
scroll to position [17, 0]
click at [151, 92] on link "Back" at bounding box center [160, 86] width 37 height 18
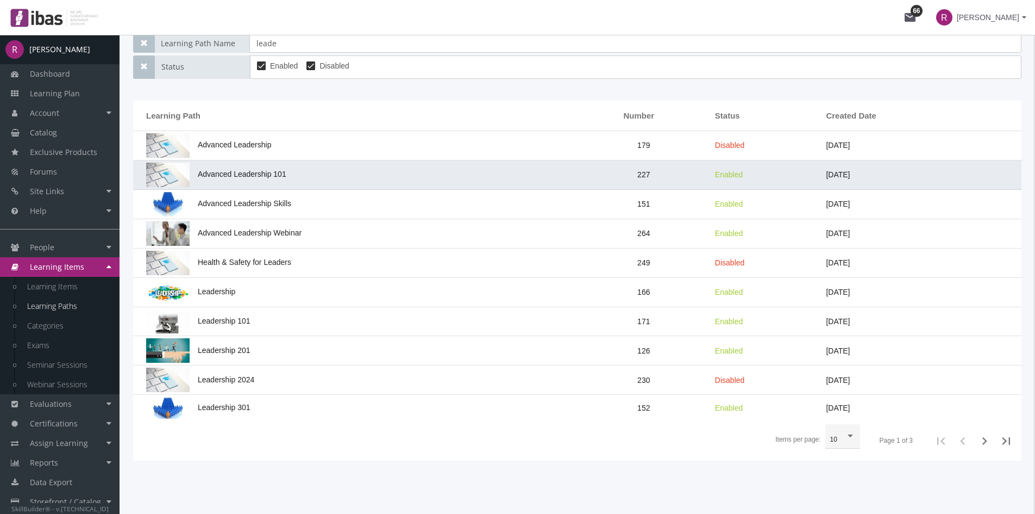
scroll to position [141, 0]
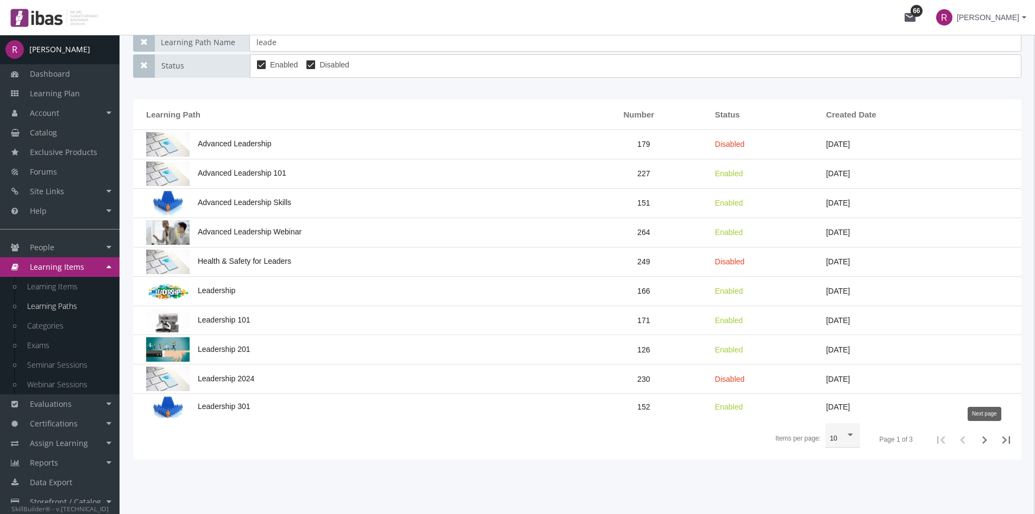
click at [987, 440] on icon "Next page" at bounding box center [984, 439] width 15 height 15
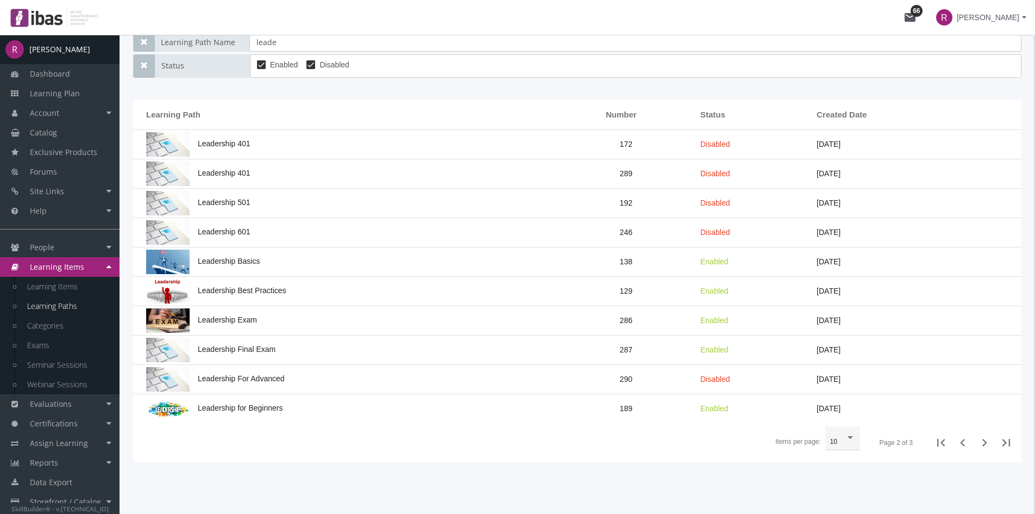
click at [987, 442] on icon "Next page" at bounding box center [984, 443] width 5 height 8
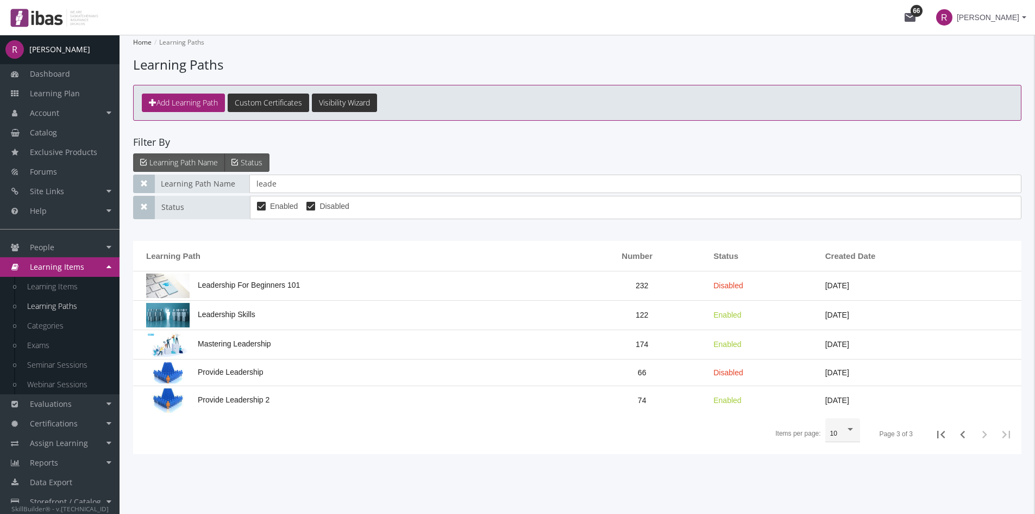
scroll to position [0, 0]
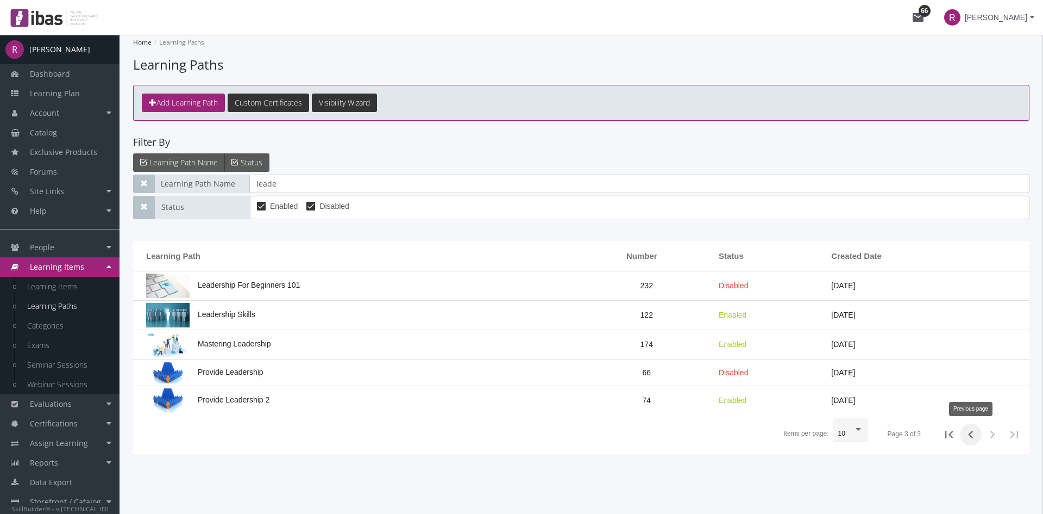
click at [969, 435] on icon "Previous page" at bounding box center [970, 434] width 15 height 15
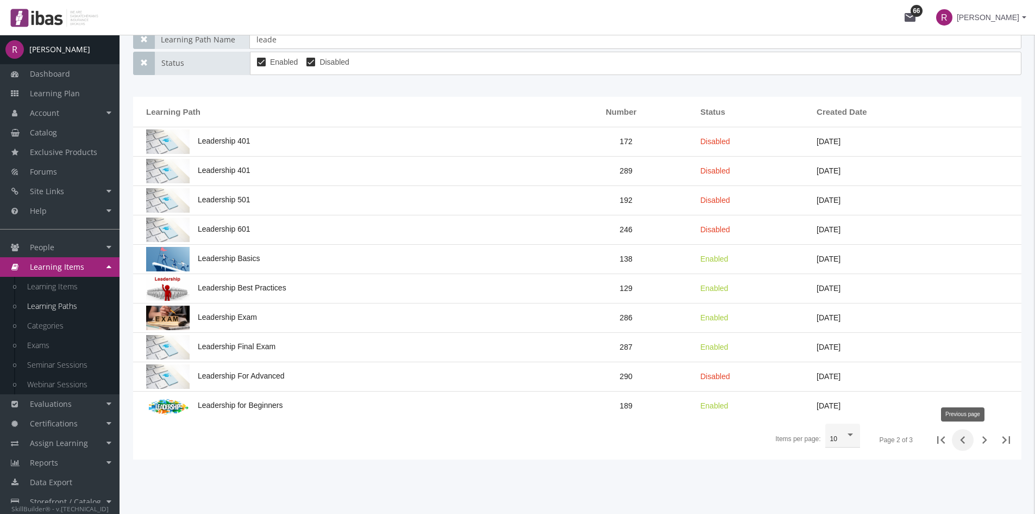
click at [963, 441] on icon "Previous page" at bounding box center [962, 440] width 5 height 8
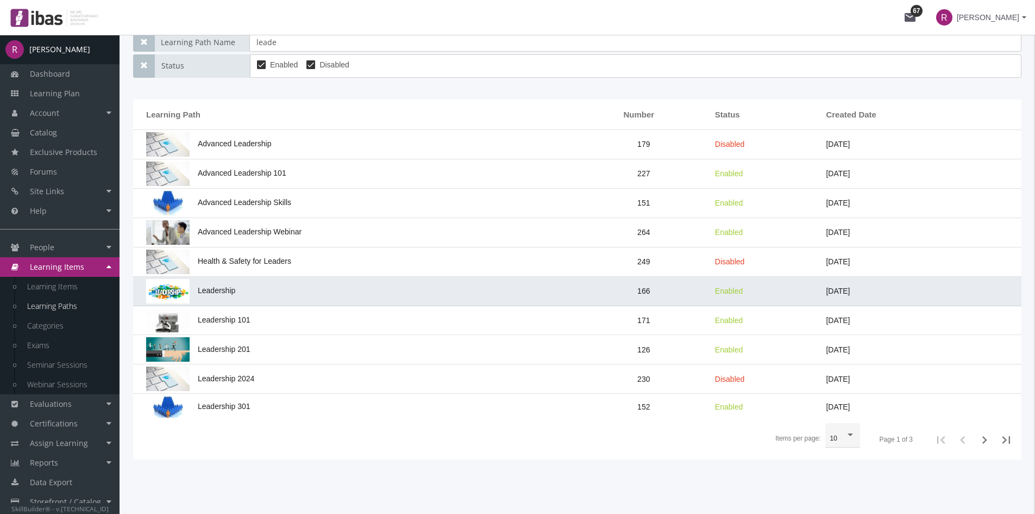
click at [273, 283] on td "Leadership" at bounding box center [355, 291] width 445 height 29
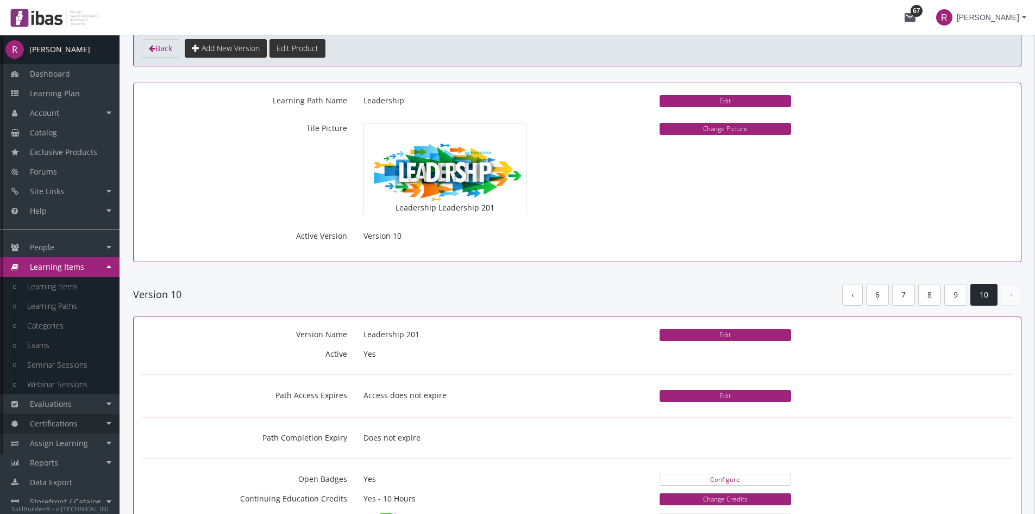
scroll to position [67, 0]
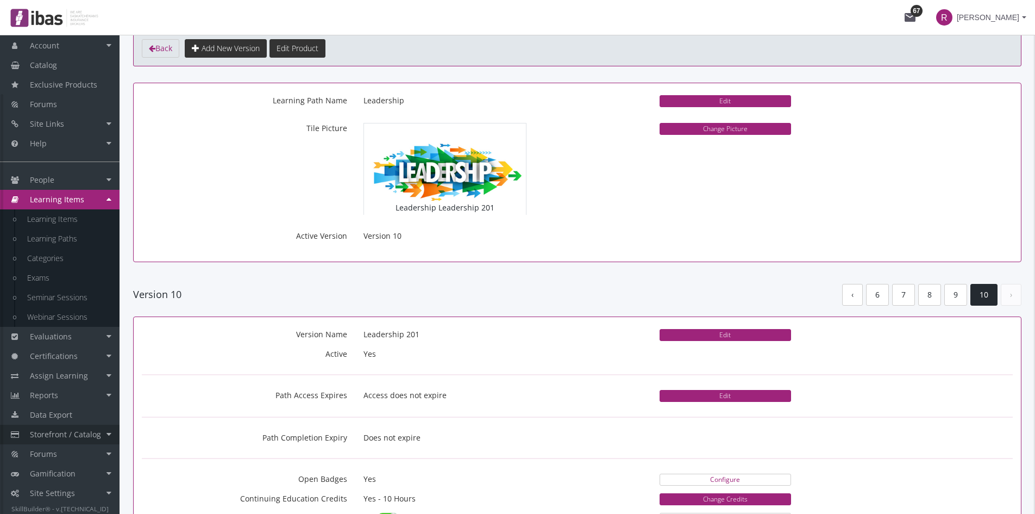
click at [85, 438] on span "Storefront / Catalog" at bounding box center [65, 434] width 71 height 10
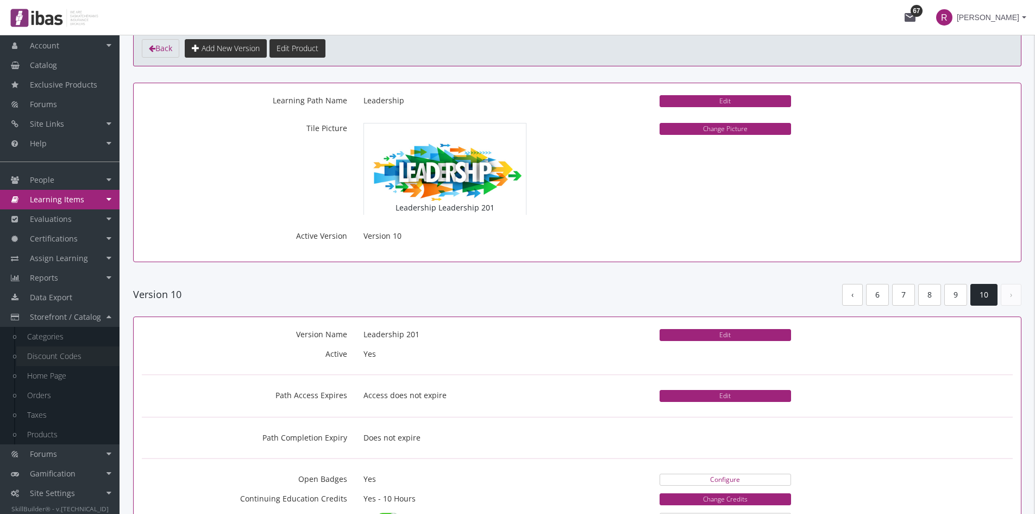
click at [59, 357] on link "Discount Codes" at bounding box center [67, 356] width 103 height 20
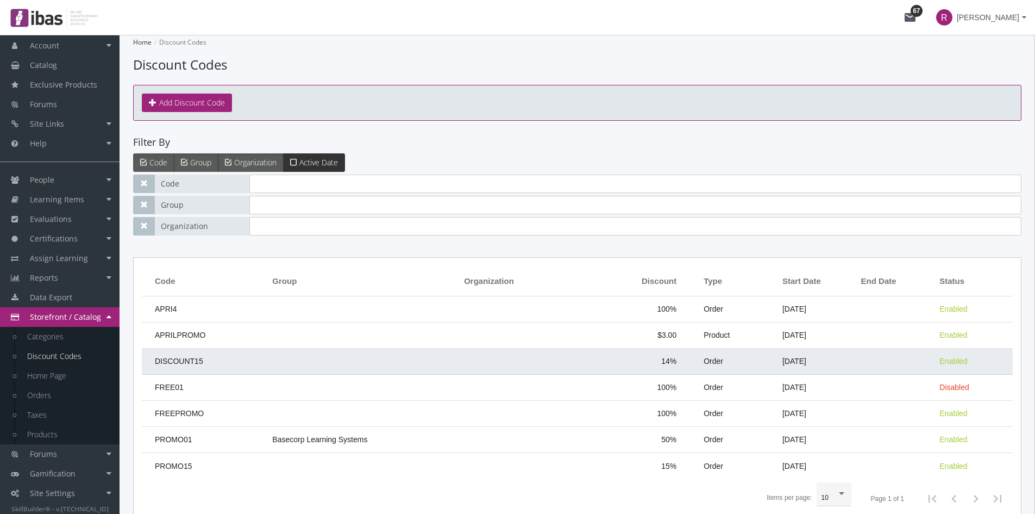
click at [216, 360] on td "DISCOUNT15" at bounding box center [204, 361] width 125 height 26
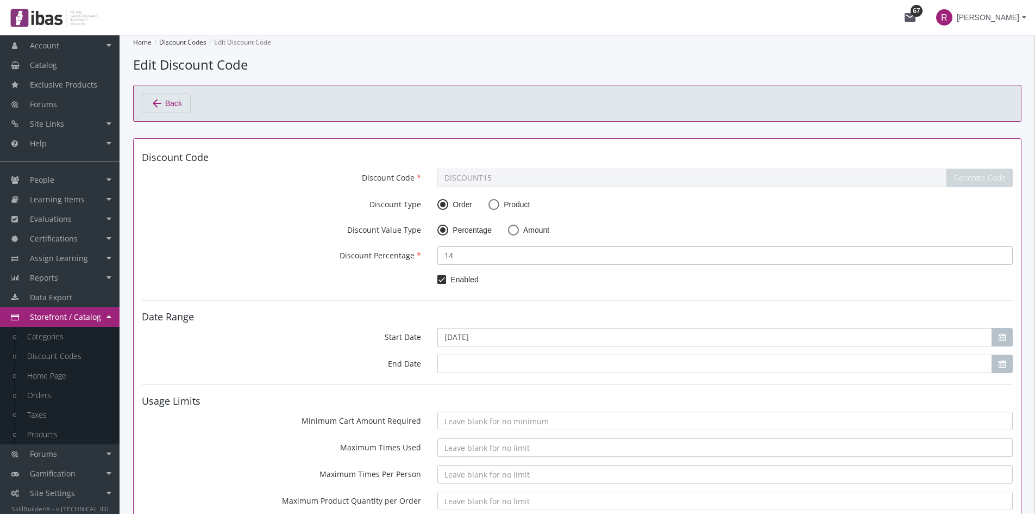
click at [462, 255] on input "14" at bounding box center [724, 255] width 575 height 18
type input "15"
click at [423, 259] on label "Discount Percentage" at bounding box center [282, 253] width 296 height 15
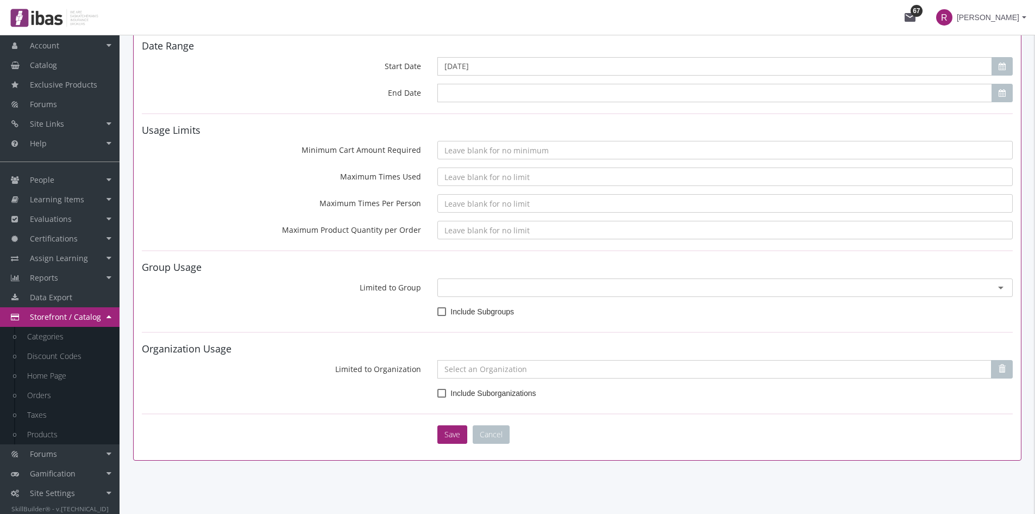
scroll to position [272, 0]
click at [459, 434] on button "Save" at bounding box center [452, 433] width 30 height 18
